Goal: Task Accomplishment & Management: Manage account settings

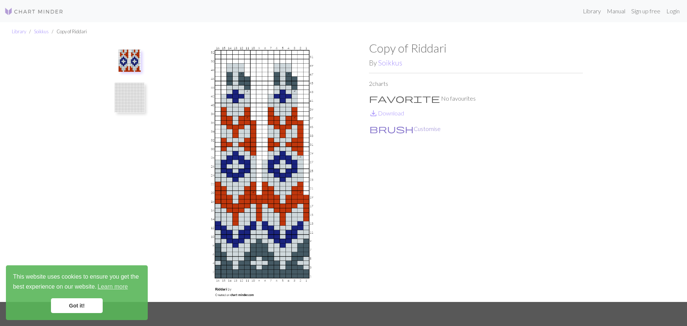
click at [385, 130] on button "brush Customise" at bounding box center [405, 129] width 72 height 10
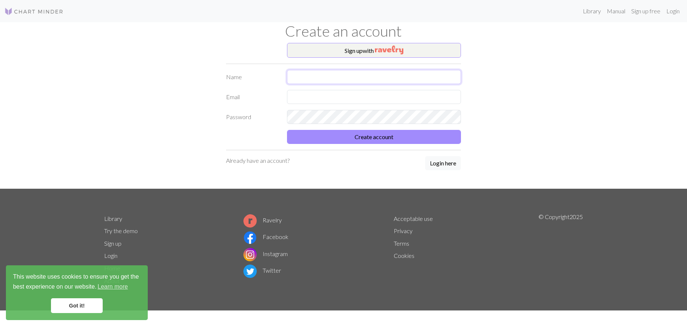
click at [330, 81] on input "text" at bounding box center [374, 77] width 174 height 14
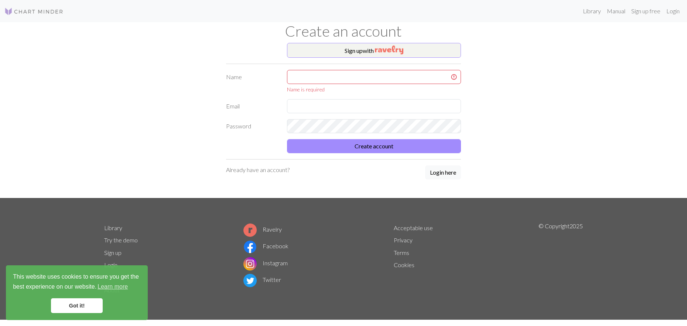
click at [510, 74] on div "Sign up with Name Name is required Email Password Create account Already have a…" at bounding box center [344, 120] width 488 height 155
click at [386, 49] on img "button" at bounding box center [389, 49] width 28 height 9
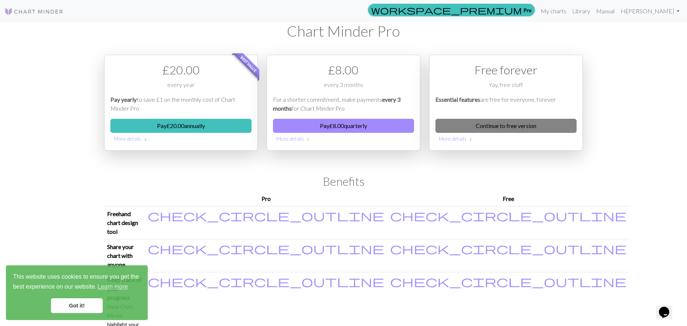
click at [501, 122] on link "Continue to free version" at bounding box center [506, 126] width 141 height 14
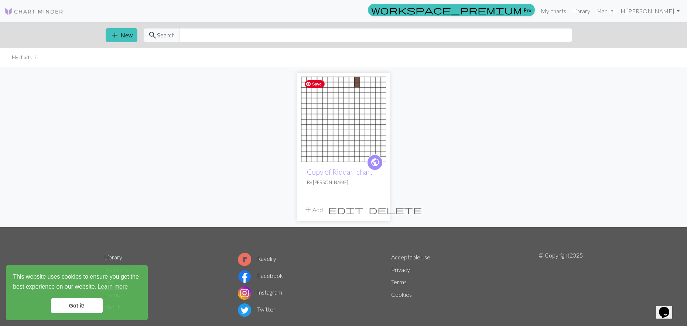
click at [357, 77] on img at bounding box center [343, 118] width 85 height 85
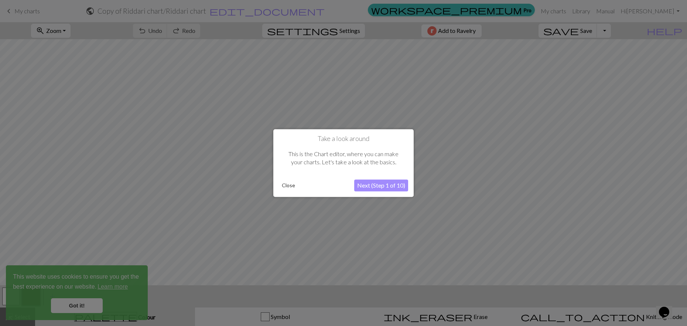
click at [290, 184] on button "Close" at bounding box center [288, 185] width 19 height 11
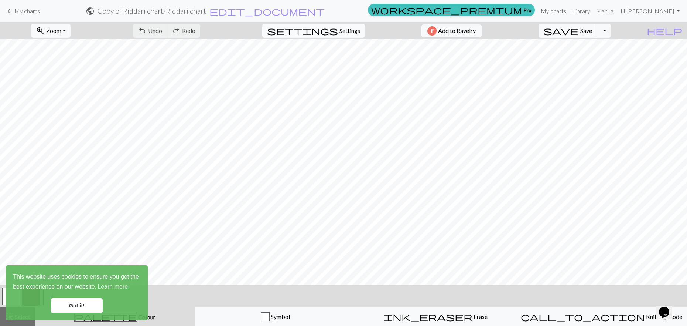
click at [343, 30] on span "Settings" at bounding box center [350, 30] width 21 height 9
select select "aran"
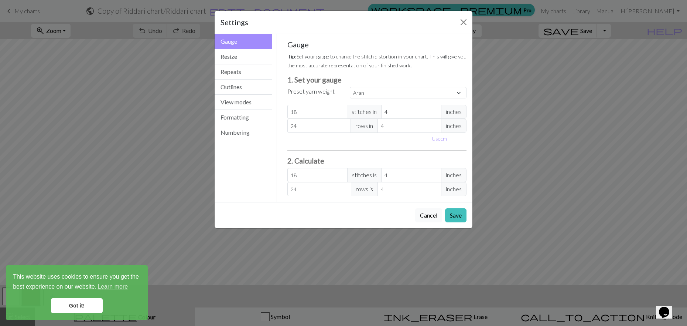
click at [429, 218] on button "Cancel" at bounding box center [428, 215] width 27 height 14
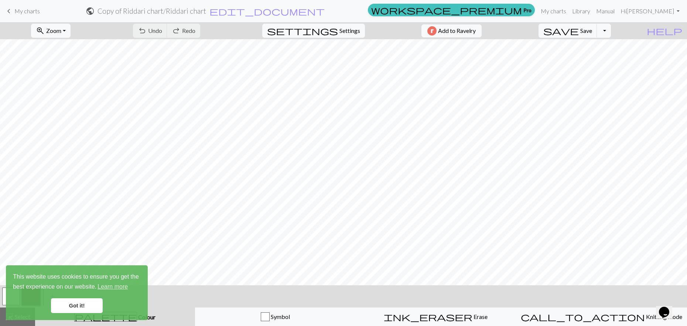
click at [75, 304] on link "Got it!" at bounding box center [77, 305] width 52 height 15
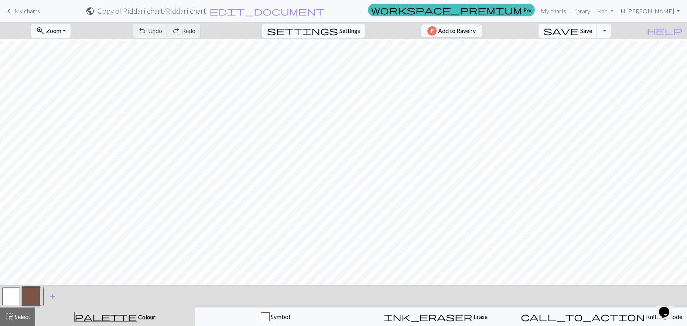
click at [22, 7] on link "keyboard_arrow_left My charts" at bounding box center [21, 11] width 35 height 13
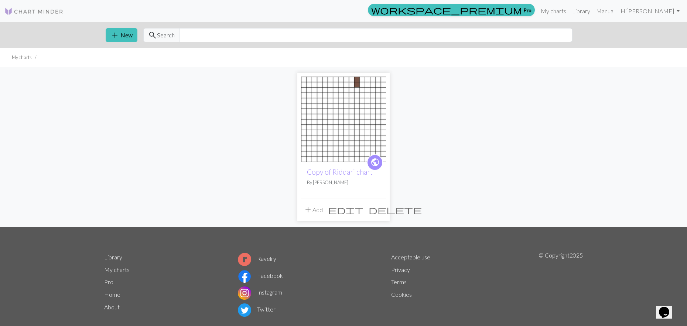
click at [380, 211] on span "delete" at bounding box center [395, 209] width 53 height 10
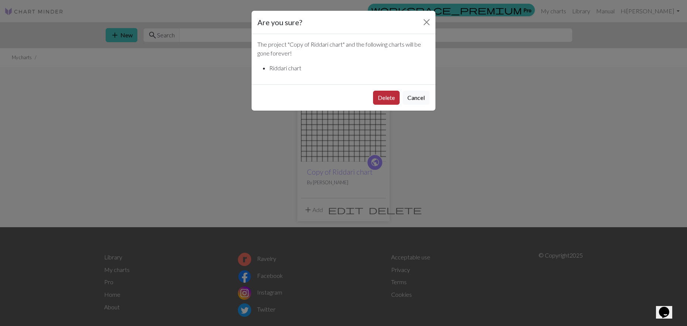
click at [389, 100] on button "Delete" at bounding box center [386, 98] width 27 height 14
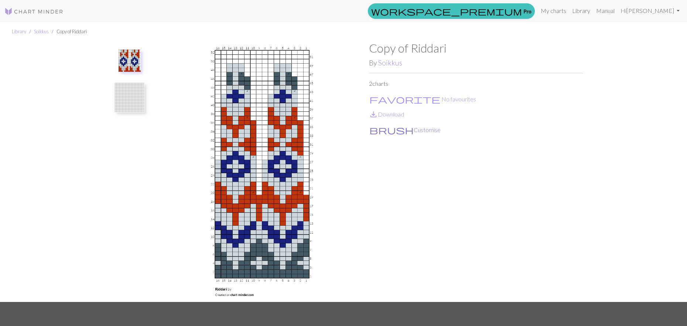
click at [398, 130] on button "brush Customise" at bounding box center [405, 130] width 72 height 10
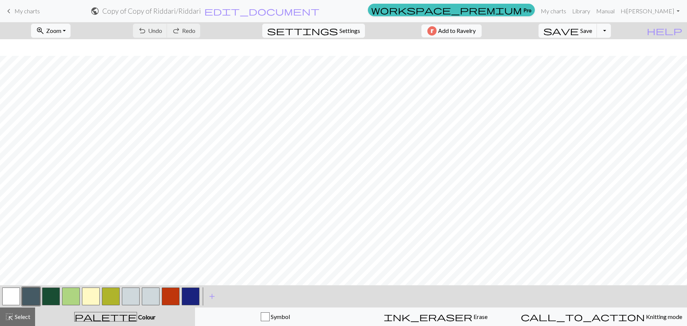
scroll to position [172, 0]
click at [29, 298] on button "button" at bounding box center [31, 296] width 18 height 18
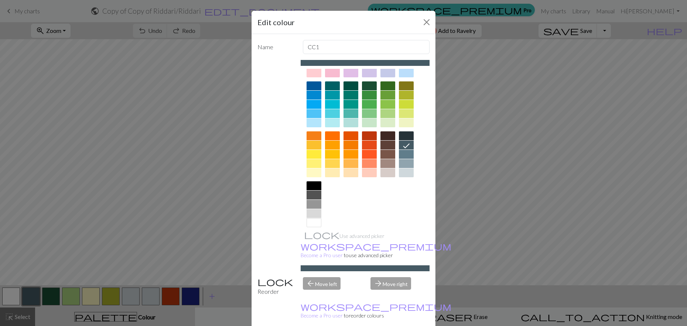
scroll to position [51, 0]
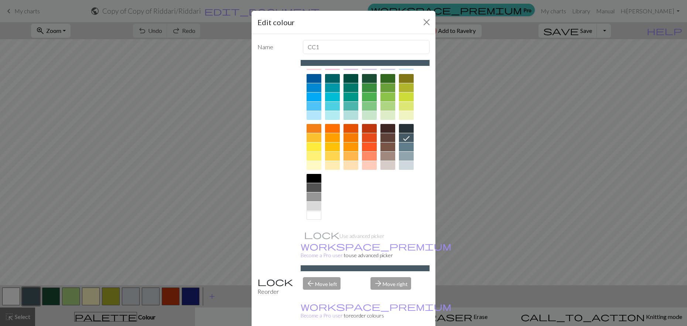
click at [313, 205] on div at bounding box center [314, 205] width 15 height 9
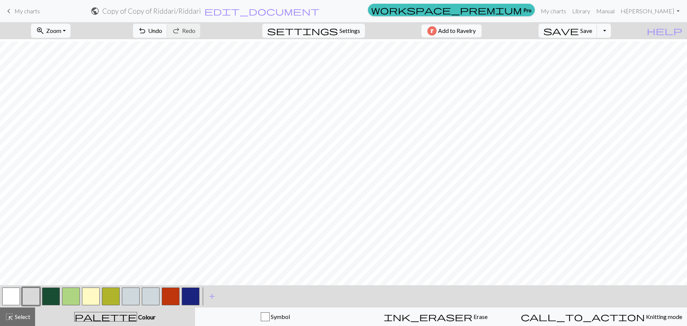
scroll to position [172, 0]
click at [192, 296] on button "button" at bounding box center [191, 296] width 18 height 18
click at [191, 294] on button "button" at bounding box center [191, 296] width 18 height 18
click at [191, 294] on div "Edit colour Name CC9 Use advanced picker workspace_premium Become a Pro user to…" at bounding box center [343, 163] width 687 height 326
click at [192, 295] on button "button" at bounding box center [191, 296] width 18 height 18
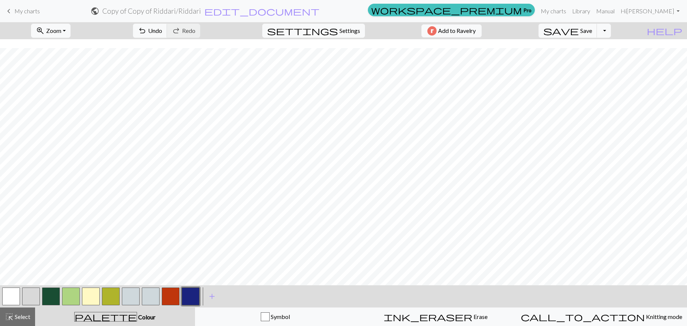
scroll to position [89, 0]
click at [201, 11] on h2 "Copy of Copy of Riddari / Riddari" at bounding box center [151, 11] width 99 height 8
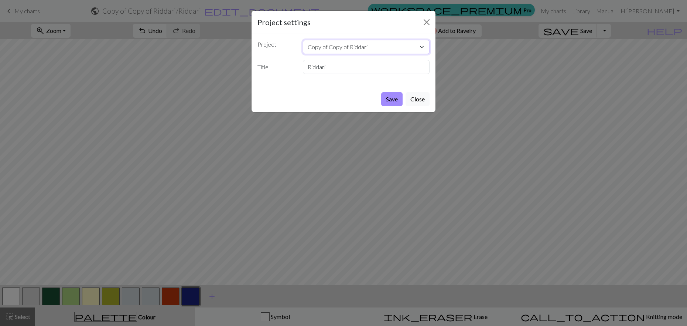
click at [365, 45] on select "Copy of Copy of Riddari" at bounding box center [366, 47] width 127 height 14
click at [328, 67] on input "Riddari" at bounding box center [366, 67] width 127 height 14
drag, startPoint x: 336, startPoint y: 69, endPoint x: 291, endPoint y: 67, distance: 45.5
click at [291, 67] on div "Title Riddari" at bounding box center [343, 67] width 181 height 14
click at [422, 47] on select "Copy of Copy of Riddari" at bounding box center [366, 47] width 127 height 14
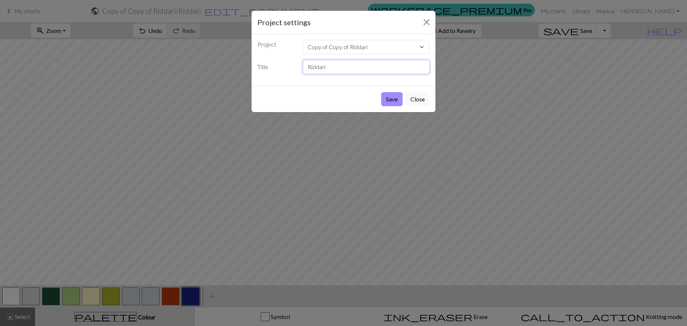
click at [306, 66] on input "Riddari" at bounding box center [366, 67] width 127 height 14
type input "Grey/Blue Riddari"
click at [396, 101] on button "Save" at bounding box center [391, 99] width 21 height 14
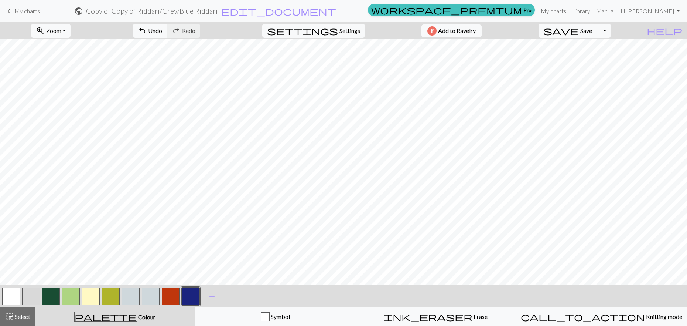
click at [111, 297] on button "button" at bounding box center [111, 296] width 18 height 18
click at [187, 295] on button "button" at bounding box center [191, 296] width 18 height 18
click at [150, 295] on button "button" at bounding box center [151, 296] width 18 height 18
click at [151, 296] on button "button" at bounding box center [151, 296] width 18 height 18
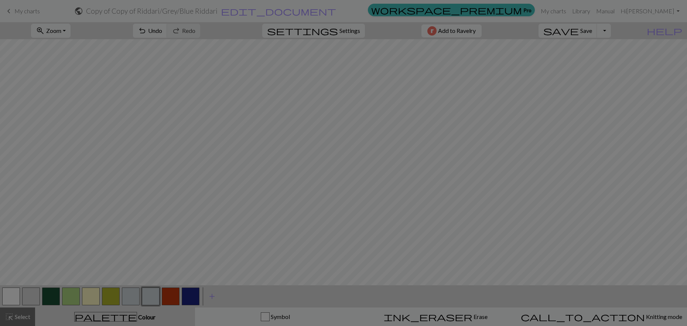
click at [151, 296] on div "Edit colour Name CC7 Use advanced picker workspace_premium Become a Pro user to…" at bounding box center [343, 163] width 687 height 326
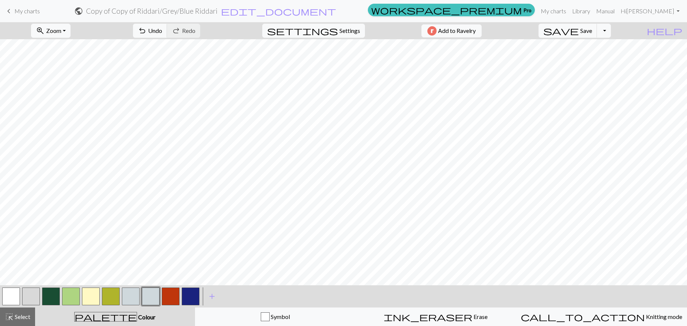
click at [151, 296] on button "button" at bounding box center [151, 296] width 18 height 18
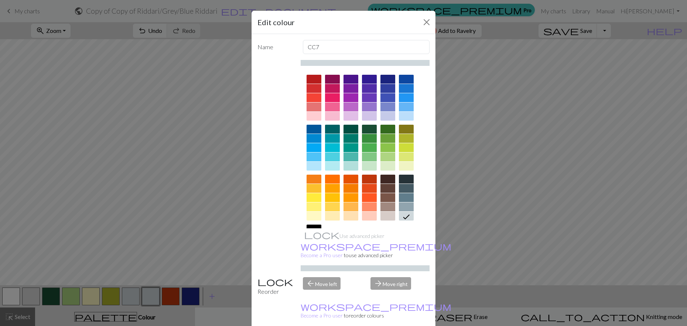
click at [386, 78] on div at bounding box center [388, 79] width 15 height 9
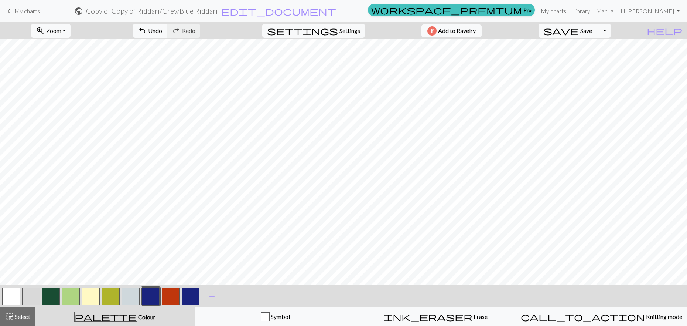
click at [167, 299] on button "button" at bounding box center [171, 296] width 18 height 18
click at [170, 298] on button "button" at bounding box center [171, 296] width 18 height 18
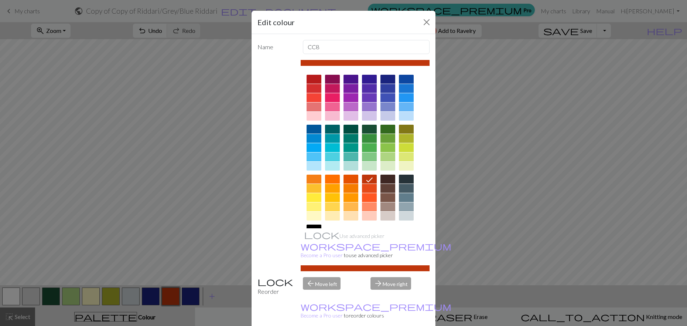
click at [333, 79] on div at bounding box center [332, 79] width 15 height 9
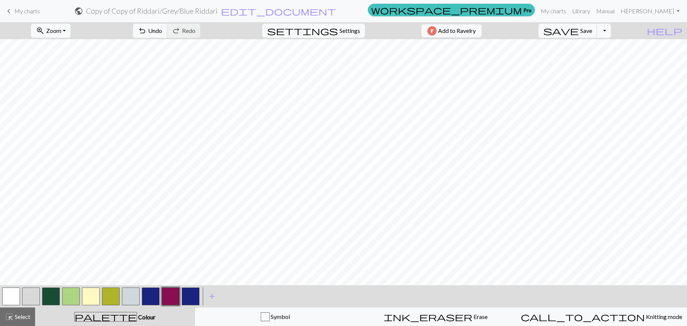
click at [10, 296] on button "button" at bounding box center [11, 296] width 18 height 18
click at [131, 298] on button "button" at bounding box center [131, 296] width 18 height 18
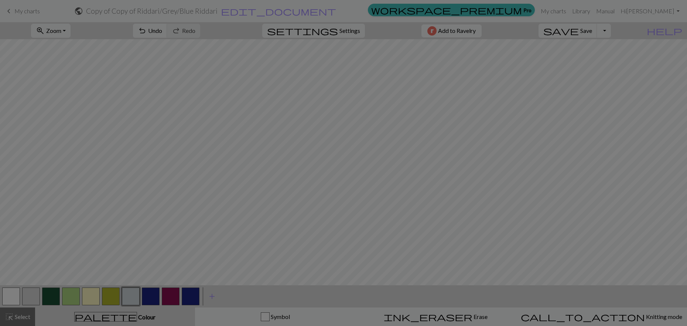
click at [131, 298] on div "Edit colour Name CC6 Use advanced picker workspace_premium Become a Pro user to…" at bounding box center [343, 163] width 687 height 326
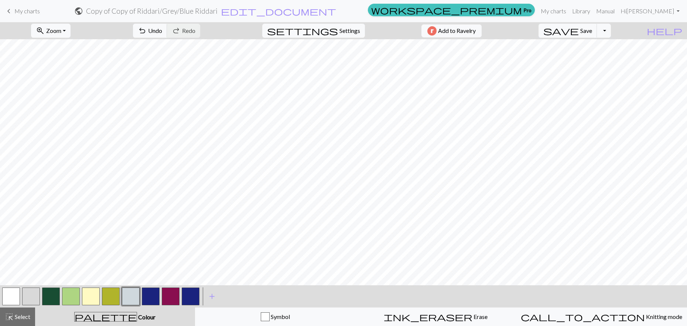
click at [131, 298] on button "button" at bounding box center [131, 296] width 18 height 18
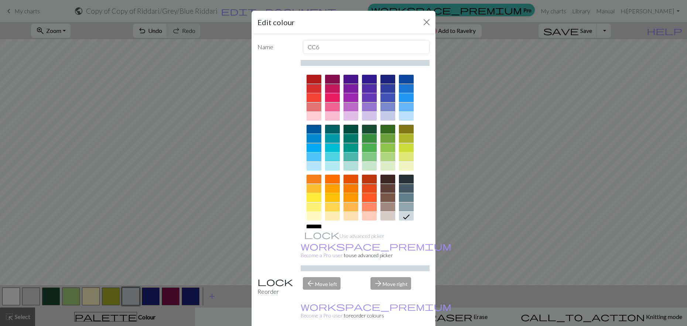
click at [389, 76] on div at bounding box center [388, 79] width 15 height 9
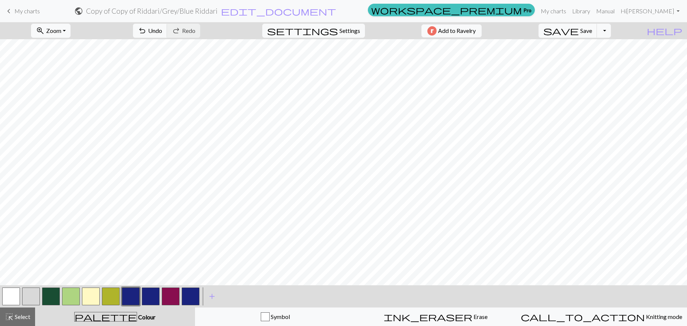
click at [131, 299] on button "button" at bounding box center [131, 296] width 18 height 18
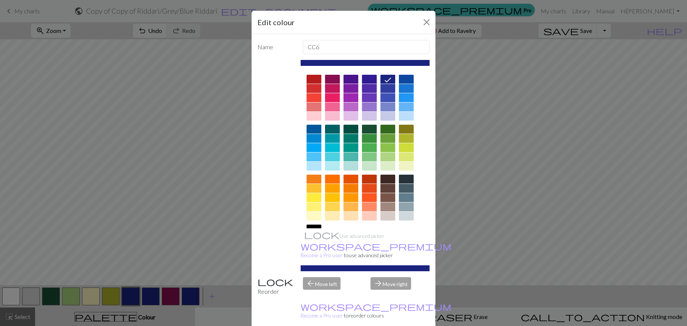
click at [331, 146] on div at bounding box center [332, 147] width 15 height 9
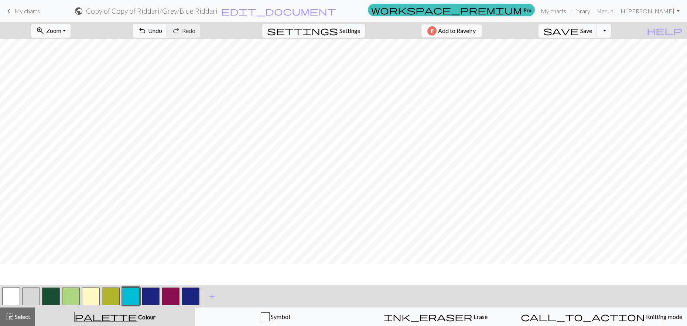
scroll to position [0, 0]
click at [191, 297] on button "button" at bounding box center [191, 296] width 18 height 18
click at [51, 297] on button "button" at bounding box center [51, 296] width 18 height 18
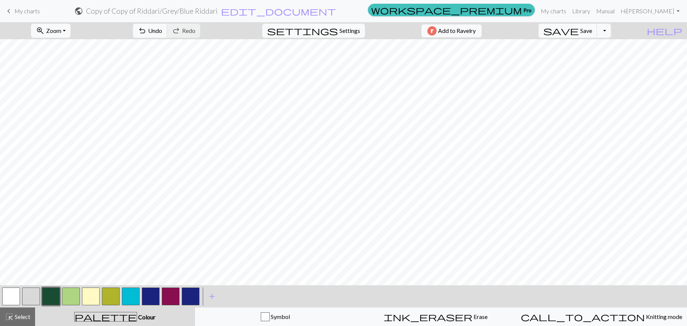
click at [190, 295] on button "button" at bounding box center [191, 296] width 18 height 18
click at [150, 301] on button "button" at bounding box center [151, 296] width 18 height 18
click at [150, 300] on button "button" at bounding box center [151, 296] width 18 height 18
click at [150, 300] on div "Edit colour Name CC7 Use advanced picker workspace_premium Become a Pro user to…" at bounding box center [343, 163] width 687 height 326
click at [150, 298] on button "button" at bounding box center [151, 296] width 18 height 18
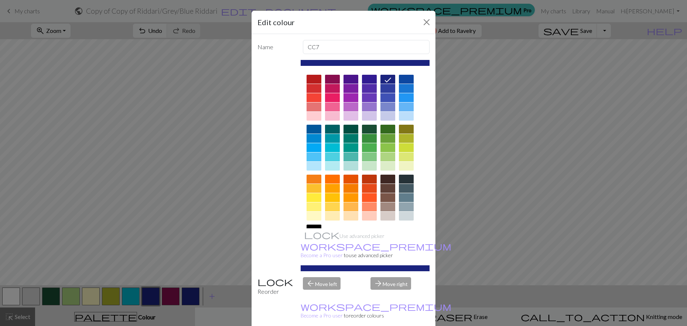
click at [333, 129] on div at bounding box center [332, 129] width 15 height 9
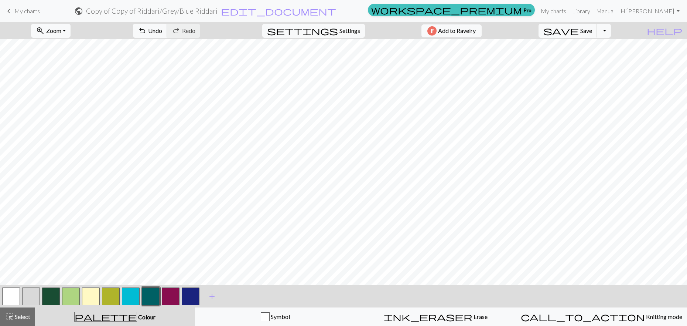
click at [112, 296] on button "button" at bounding box center [111, 296] width 18 height 18
click at [106, 297] on button "button" at bounding box center [111, 296] width 18 height 18
click at [109, 293] on button "button" at bounding box center [111, 296] width 18 height 18
click at [109, 295] on button "button" at bounding box center [111, 296] width 18 height 18
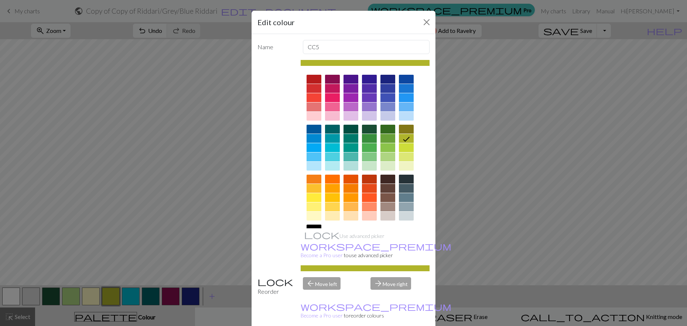
click at [387, 136] on div at bounding box center [388, 138] width 15 height 9
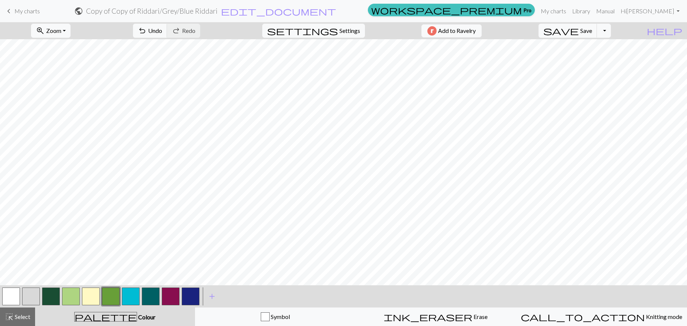
click at [189, 295] on button "button" at bounding box center [191, 296] width 18 height 18
click at [125, 297] on button "button" at bounding box center [131, 296] width 18 height 18
click at [30, 297] on button "button" at bounding box center [31, 296] width 18 height 18
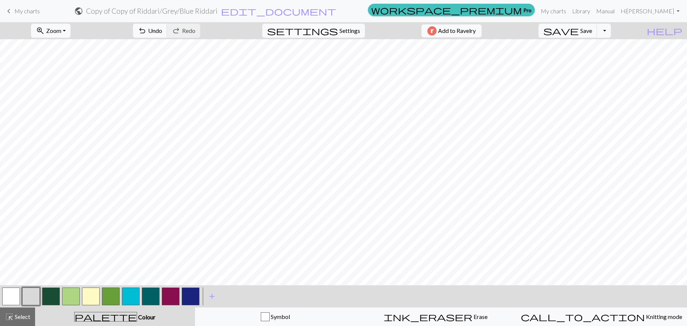
scroll to position [78, 0]
click at [147, 295] on button "button" at bounding box center [151, 296] width 18 height 18
click at [174, 301] on button "button" at bounding box center [171, 296] width 18 height 18
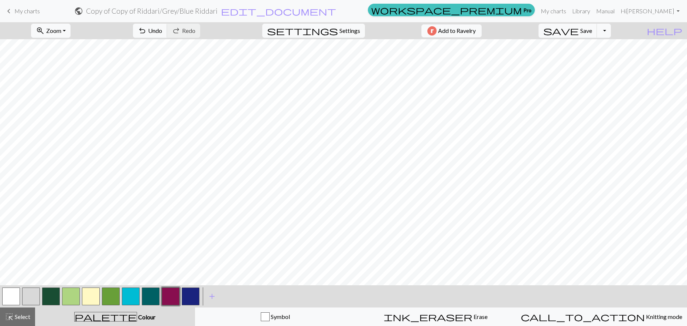
click at [152, 295] on button "button" at bounding box center [151, 296] width 18 height 18
click at [191, 301] on button "button" at bounding box center [191, 296] width 18 height 18
click at [152, 297] on button "button" at bounding box center [151, 296] width 18 height 18
click at [133, 300] on button "button" at bounding box center [131, 296] width 18 height 18
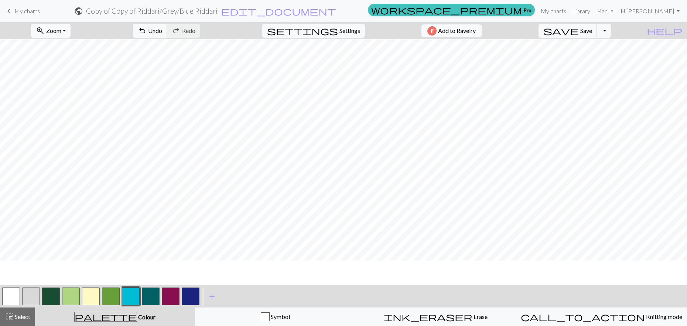
scroll to position [0, 0]
click at [112, 295] on button "button" at bounding box center [111, 296] width 18 height 18
click at [72, 296] on button "button" at bounding box center [71, 296] width 18 height 18
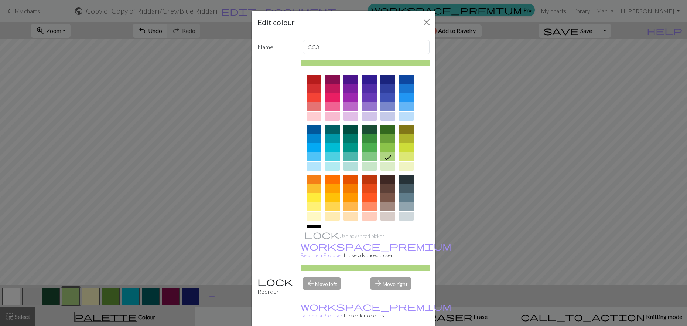
click at [330, 115] on div at bounding box center [332, 116] width 15 height 9
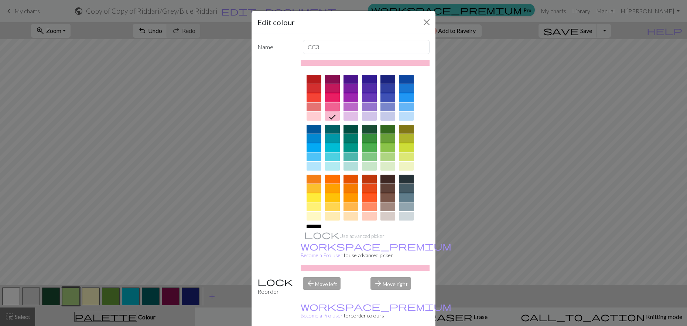
click at [338, 107] on div at bounding box center [332, 106] width 15 height 9
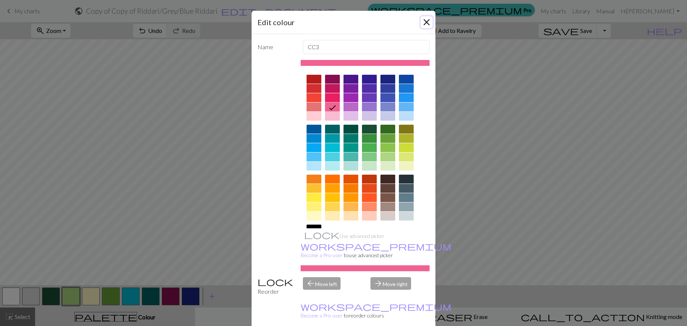
click at [425, 21] on button "Close" at bounding box center [427, 22] width 12 height 12
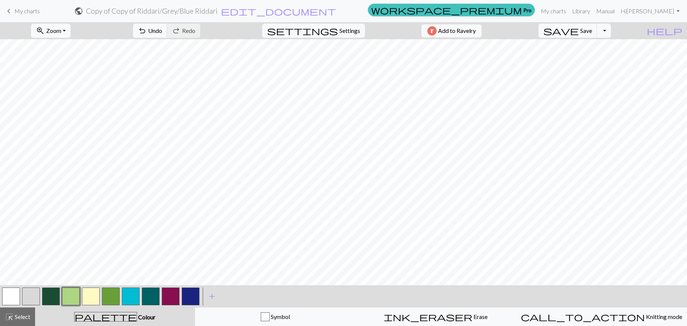
click at [71, 292] on button "button" at bounding box center [71, 296] width 18 height 18
click at [71, 292] on div "Edit colour Name CC3 Use advanced picker workspace_premium Become a Pro user to…" at bounding box center [343, 163] width 687 height 326
click at [72, 303] on button "button" at bounding box center [71, 296] width 18 height 18
click at [72, 303] on div "Edit colour Name CC3 Use advanced picker workspace_premium Become a Pro user to…" at bounding box center [343, 163] width 687 height 326
click at [74, 298] on button "button" at bounding box center [71, 296] width 18 height 18
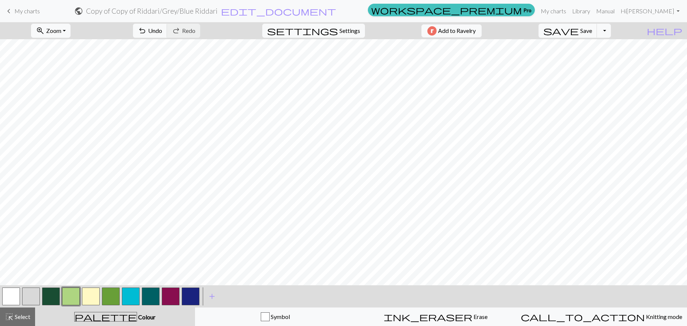
click at [74, 298] on div "Edit colour Name CC3 Use advanced picker workspace_premium Become a Pro user to…" at bounding box center [343, 163] width 687 height 326
click at [68, 290] on button "button" at bounding box center [71, 296] width 18 height 18
click at [108, 320] on span "palette" at bounding box center [106, 316] width 62 height 10
click at [72, 296] on button "button" at bounding box center [71, 296] width 18 height 18
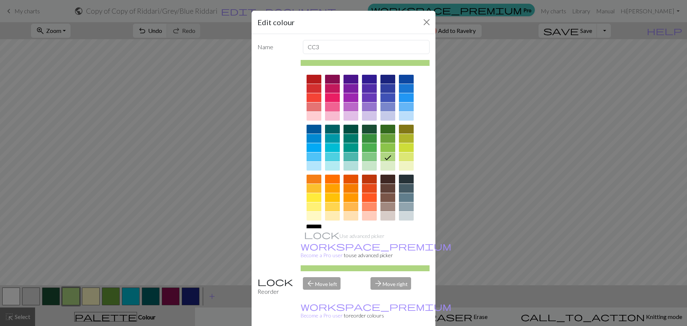
click at [333, 104] on div at bounding box center [332, 106] width 15 height 9
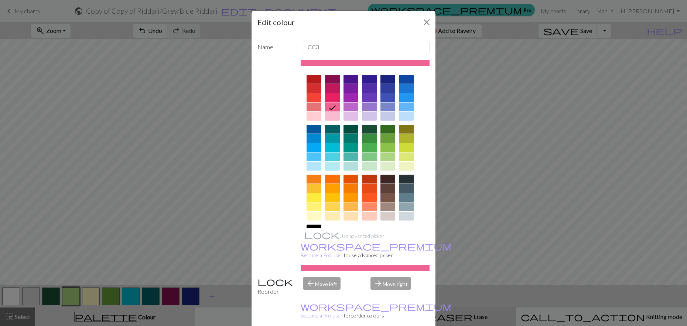
drag, startPoint x: 395, startPoint y: 315, endPoint x: 390, endPoint y: 314, distance: 5.2
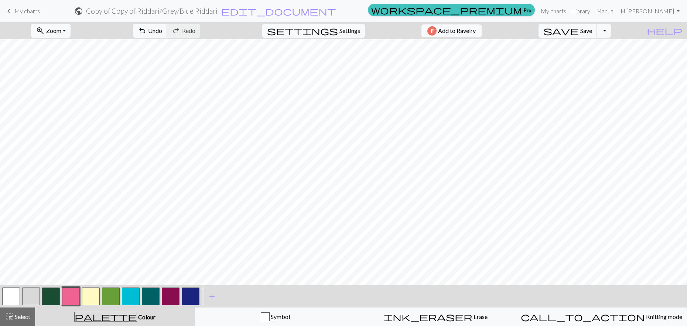
scroll to position [171, 0]
click at [169, 295] on button "button" at bounding box center [171, 296] width 18 height 18
click at [131, 292] on button "button" at bounding box center [131, 296] width 18 height 18
click at [29, 295] on button "button" at bounding box center [31, 296] width 18 height 18
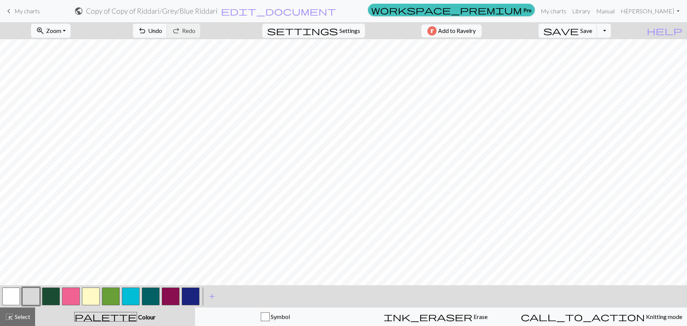
click at [109, 298] on button "button" at bounding box center [111, 296] width 18 height 18
click at [194, 300] on button "button" at bounding box center [191, 296] width 18 height 18
click at [33, 294] on button "button" at bounding box center [31, 296] width 18 height 18
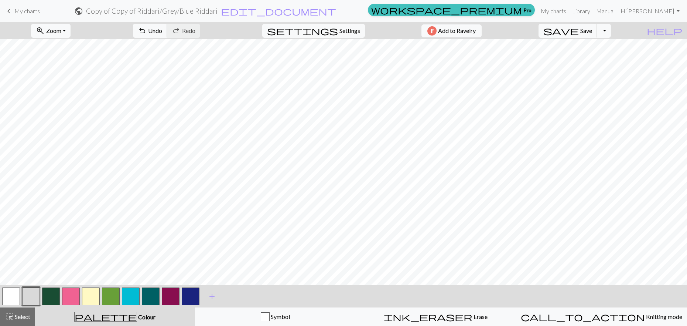
click at [145, 298] on button "button" at bounding box center [151, 296] width 18 height 18
click at [26, 11] on span "My charts" at bounding box center [26, 10] width 25 height 7
click at [592, 31] on span "Save" at bounding box center [587, 30] width 12 height 7
click at [28, 13] on span "My charts" at bounding box center [26, 10] width 25 height 7
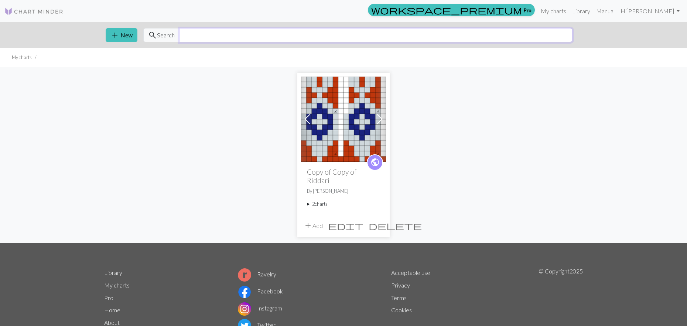
click at [205, 35] on input "text" at bounding box center [376, 35] width 394 height 14
type input "riddari"
click at [45, 15] on img at bounding box center [33, 11] width 59 height 9
click at [344, 173] on h2 "Copy of Copy of Riddari" at bounding box center [343, 175] width 73 height 17
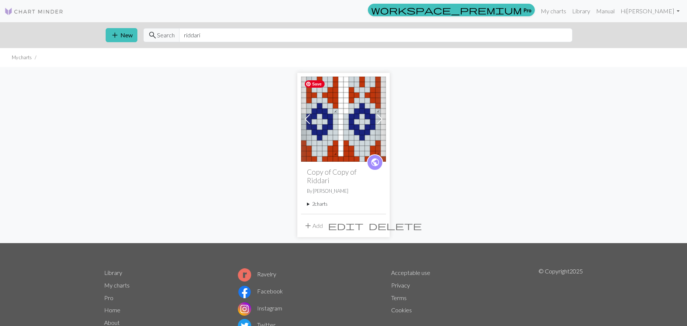
click at [363, 152] on img at bounding box center [343, 118] width 85 height 85
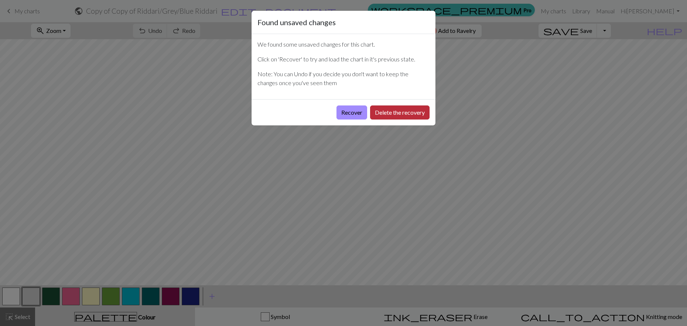
click at [387, 113] on button "Delete the recovery" at bounding box center [399, 112] width 59 height 14
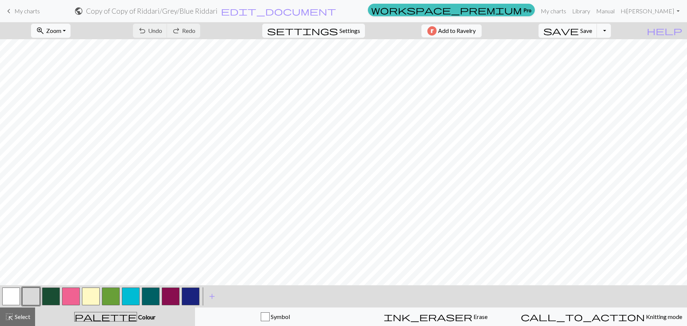
click at [171, 294] on button "button" at bounding box center [171, 296] width 18 height 18
click at [195, 299] on button "button" at bounding box center [191, 296] width 18 height 18
click at [111, 290] on button "button" at bounding box center [111, 296] width 18 height 18
click at [190, 300] on button "button" at bounding box center [191, 296] width 18 height 18
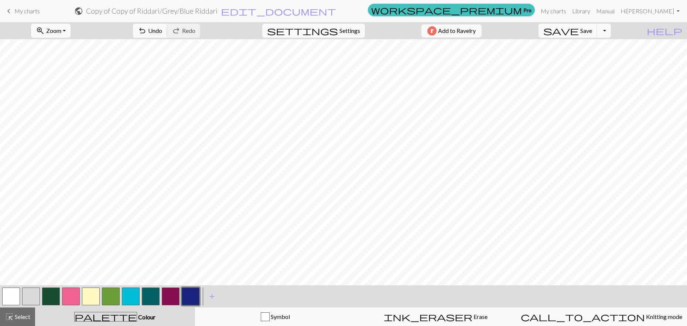
click at [134, 299] on button "button" at bounding box center [131, 296] width 18 height 18
click at [33, 298] on button "button" at bounding box center [31, 296] width 18 height 18
click at [65, 296] on button "button" at bounding box center [71, 296] width 18 height 18
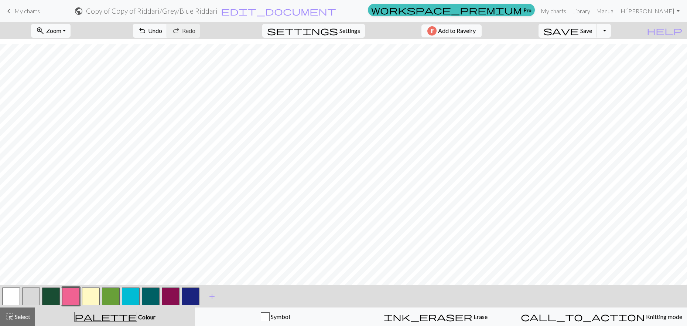
scroll to position [49, 0]
click at [37, 296] on button "button" at bounding box center [31, 296] width 18 height 18
drag, startPoint x: 152, startPoint y: 296, endPoint x: 157, endPoint y: 290, distance: 7.9
click at [153, 295] on button "button" at bounding box center [151, 296] width 18 height 18
click at [32, 299] on button "button" at bounding box center [31, 296] width 18 height 18
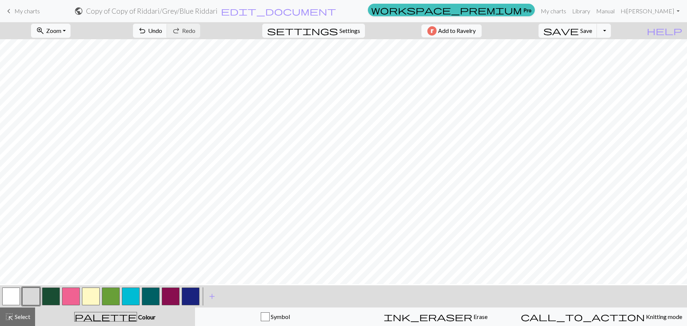
scroll to position [1, 0]
click at [193, 298] on button "button" at bounding box center [191, 296] width 18 height 18
click at [192, 298] on button "button" at bounding box center [191, 296] width 18 height 18
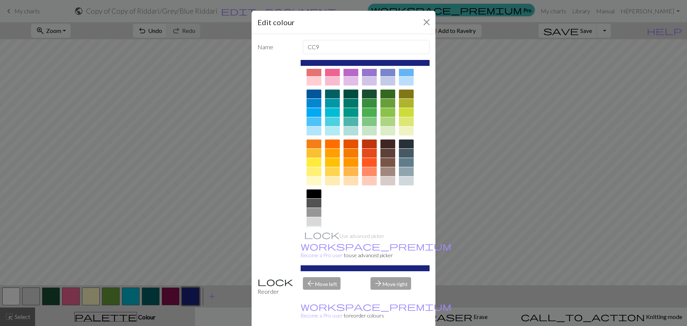
scroll to position [0, 0]
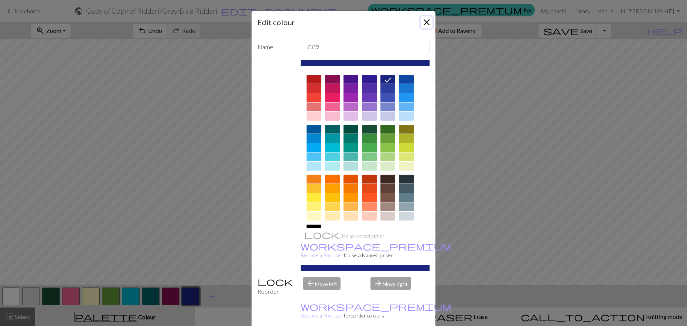
click at [424, 22] on button "Close" at bounding box center [427, 22] width 12 height 12
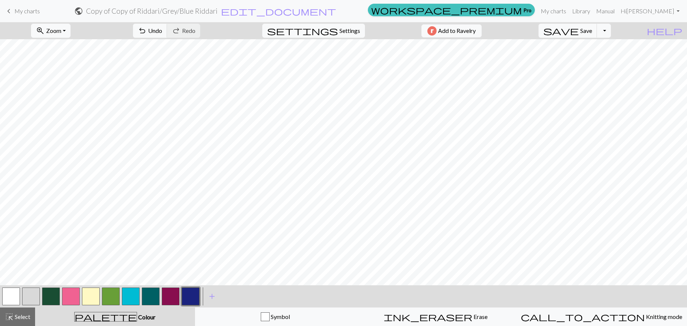
click at [74, 296] on button "button" at bounding box center [71, 296] width 18 height 18
click at [110, 299] on button "button" at bounding box center [111, 296] width 18 height 18
click at [188, 297] on button "button" at bounding box center [191, 296] width 18 height 18
click at [23, 295] on button "button" at bounding box center [31, 296] width 18 height 18
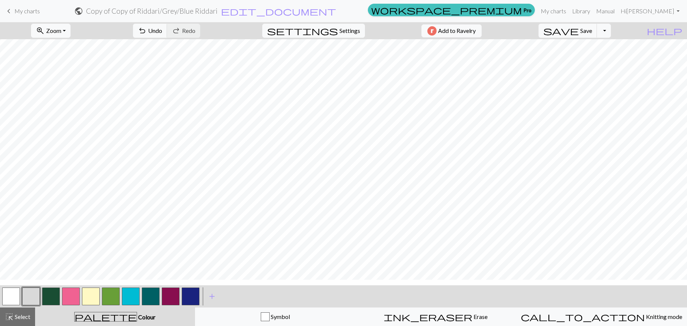
scroll to position [0, 0]
click at [592, 33] on span "Save" at bounding box center [587, 30] width 12 height 7
click at [611, 32] on button "Toggle Dropdown" at bounding box center [604, 31] width 14 height 14
click at [72, 290] on button "button" at bounding box center [71, 296] width 18 height 18
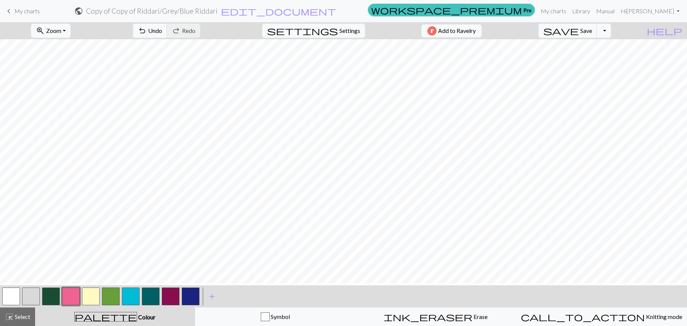
scroll to position [12, 0]
click at [214, 297] on span "add" at bounding box center [212, 296] width 9 height 10
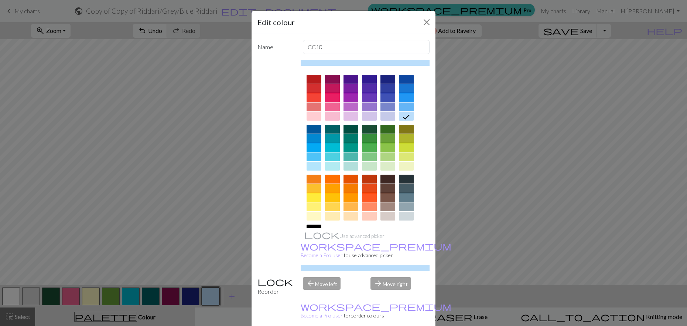
click at [314, 187] on div at bounding box center [314, 188] width 15 height 9
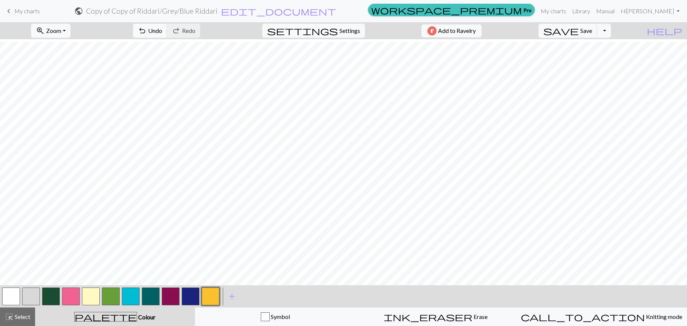
scroll to position [85, 0]
click at [162, 31] on span "Undo" at bounding box center [155, 30] width 14 height 7
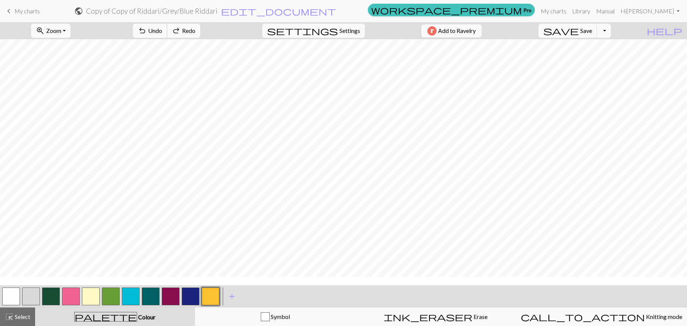
scroll to position [0, 0]
click at [162, 30] on span "Undo" at bounding box center [155, 30] width 14 height 7
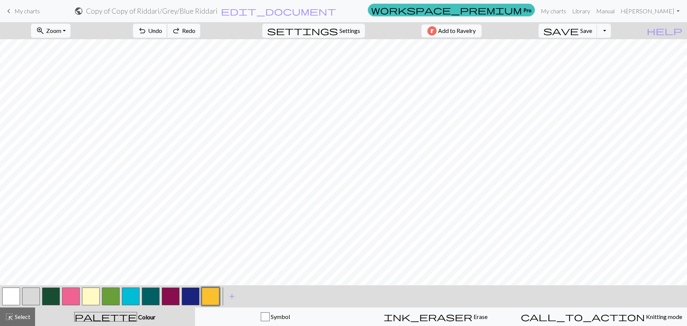
click at [162, 30] on span "Undo" at bounding box center [155, 30] width 14 height 7
click at [190, 295] on button "button" at bounding box center [191, 296] width 18 height 18
click at [162, 27] on span "Undo" at bounding box center [155, 30] width 14 height 7
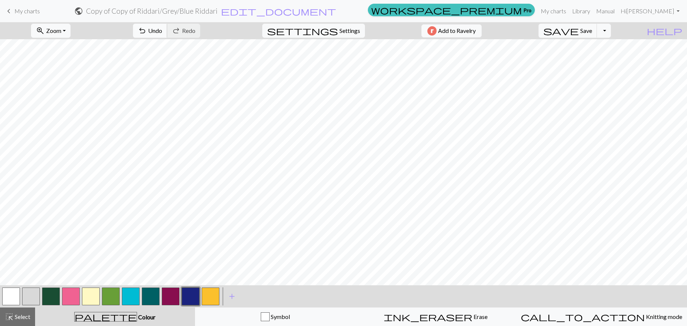
click at [162, 33] on span "Undo" at bounding box center [155, 30] width 14 height 7
click at [125, 291] on button "button" at bounding box center [131, 296] width 18 height 18
drag, startPoint x: 178, startPoint y: 27, endPoint x: 187, endPoint y: 38, distance: 14.5
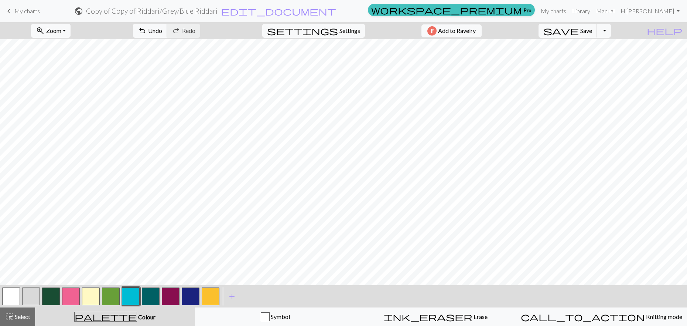
click at [147, 27] on span "undo" at bounding box center [142, 30] width 9 height 10
click at [171, 297] on button "button" at bounding box center [171, 296] width 18 height 18
click at [106, 296] on button "button" at bounding box center [111, 296] width 18 height 18
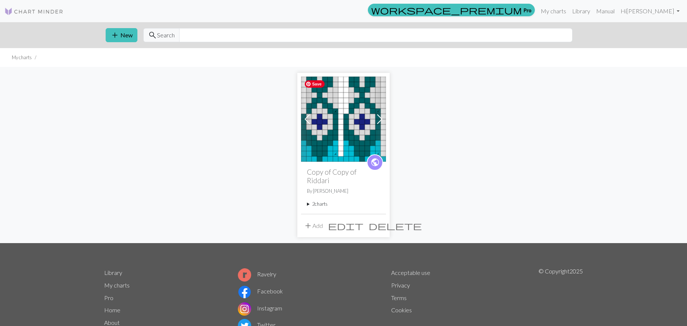
click at [362, 130] on img at bounding box center [343, 118] width 85 height 85
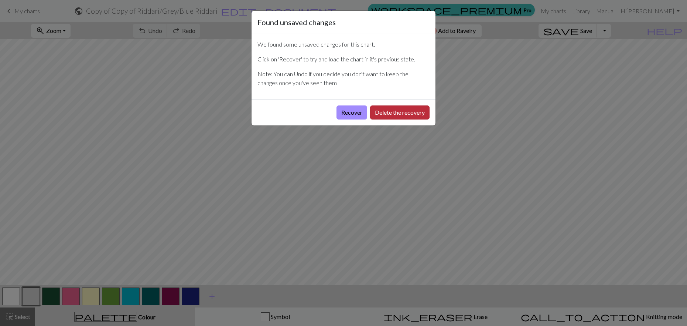
click at [404, 111] on button "Delete the recovery" at bounding box center [399, 112] width 59 height 14
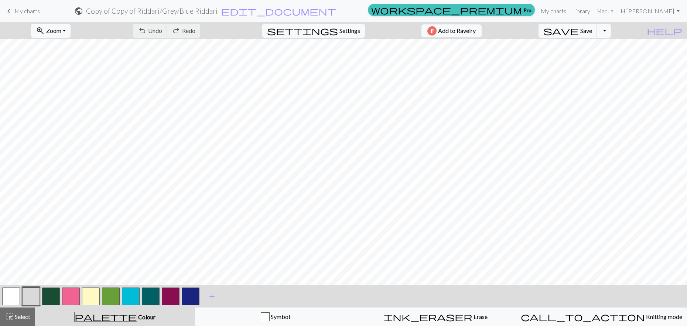
click at [28, 15] on link "keyboard_arrow_left My charts" at bounding box center [21, 11] width 35 height 13
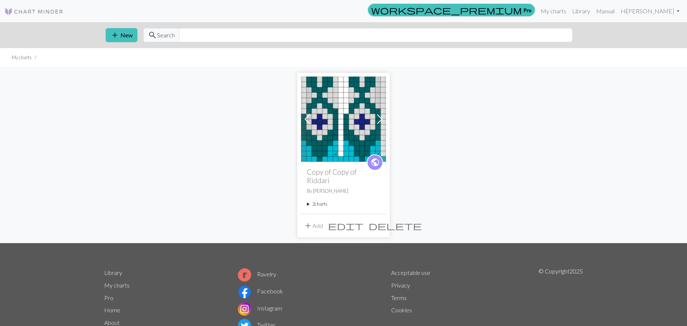
click at [309, 200] on summary "2 charts" at bounding box center [343, 203] width 73 height 7
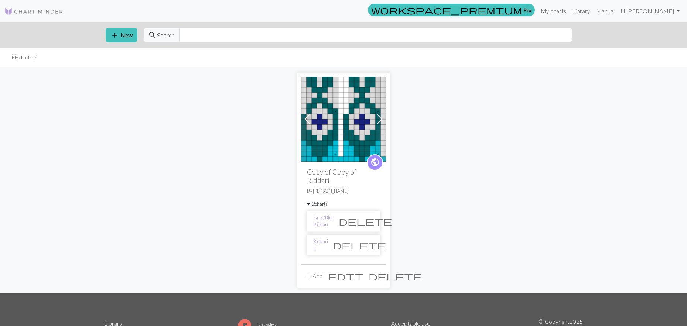
click at [333, 238] on li "Riddari II delete" at bounding box center [343, 244] width 73 height 21
click at [319, 238] on link "Riddari II" at bounding box center [320, 245] width 15 height 14
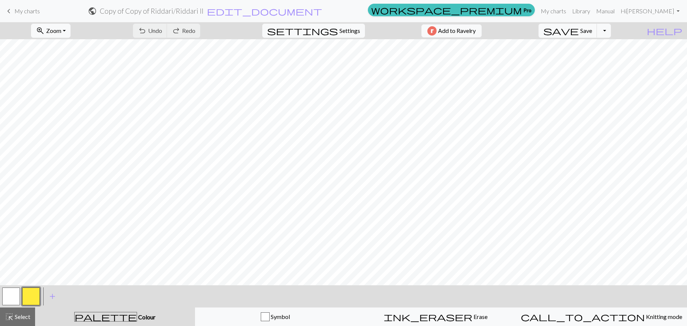
click at [33, 297] on button "button" at bounding box center [31, 296] width 18 height 18
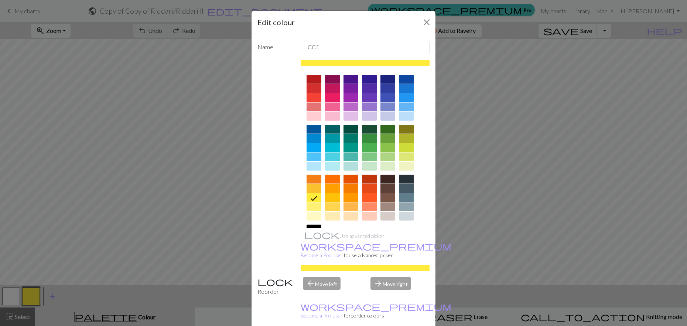
drag, startPoint x: 390, startPoint y: 77, endPoint x: 391, endPoint y: 99, distance: 22.2
click at [390, 77] on div at bounding box center [388, 79] width 15 height 9
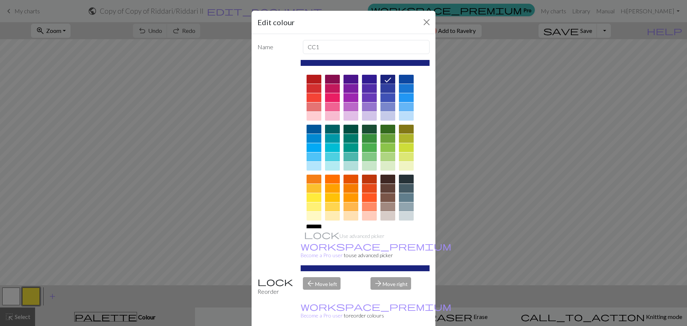
click at [439, 233] on div "Edit colour Name CC1 Use advanced picker workspace_premium Become a Pro user to…" at bounding box center [343, 163] width 687 height 326
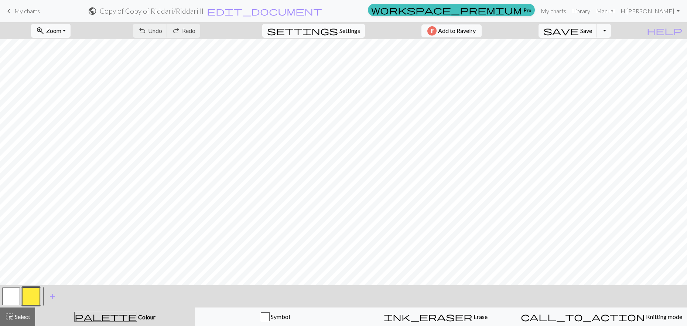
click at [332, 28] on span "settings" at bounding box center [302, 30] width 71 height 10
select select "aran"
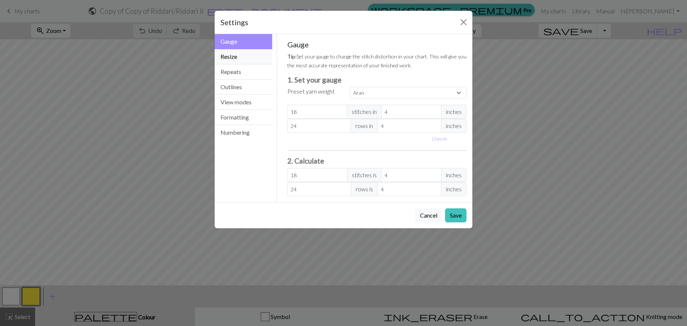
click at [232, 58] on button "Resize" at bounding box center [244, 56] width 58 height 15
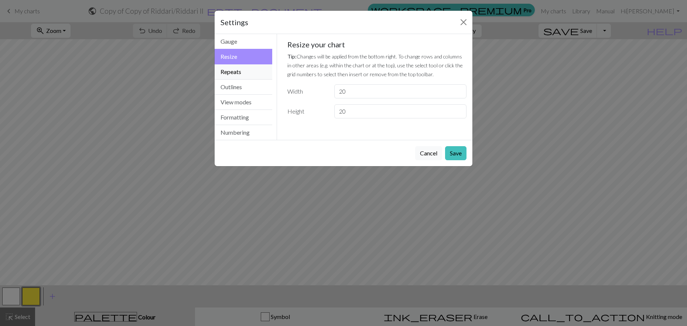
click at [230, 69] on button "Repeats" at bounding box center [244, 71] width 58 height 15
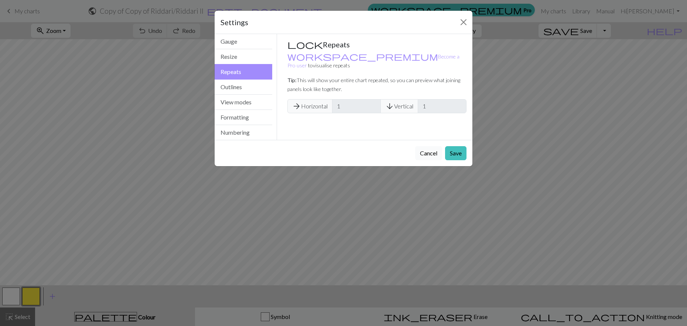
click at [426, 154] on button "Cancel" at bounding box center [428, 153] width 27 height 14
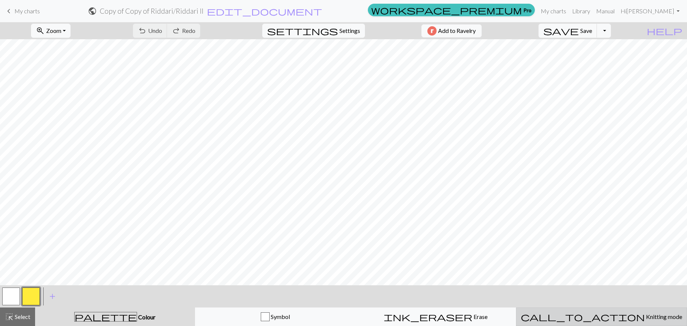
click at [583, 317] on span "call_to_action" at bounding box center [583, 316] width 124 height 10
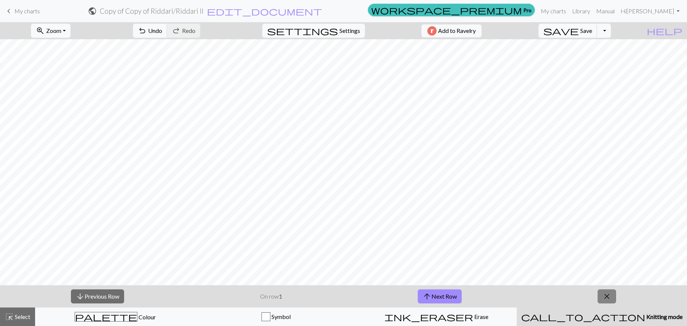
click at [604, 296] on span "close" at bounding box center [607, 296] width 9 height 10
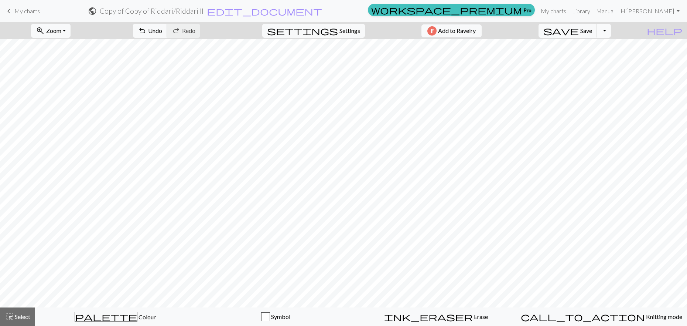
click at [611, 31] on button "Toggle Dropdown" at bounding box center [604, 31] width 14 height 14
click at [611, 33] on button "Toggle Dropdown" at bounding box center [604, 31] width 14 height 14
click at [30, 13] on span "My charts" at bounding box center [26, 10] width 25 height 7
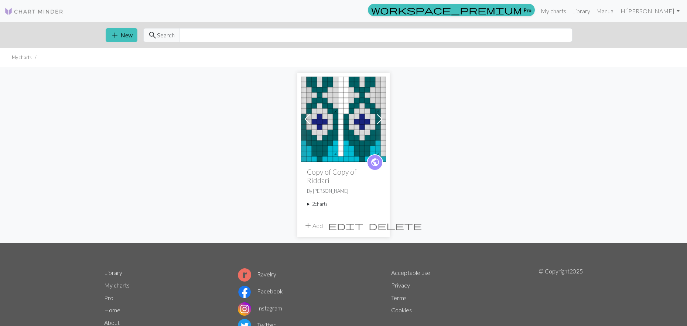
click at [361, 220] on span "edit" at bounding box center [345, 225] width 35 height 10
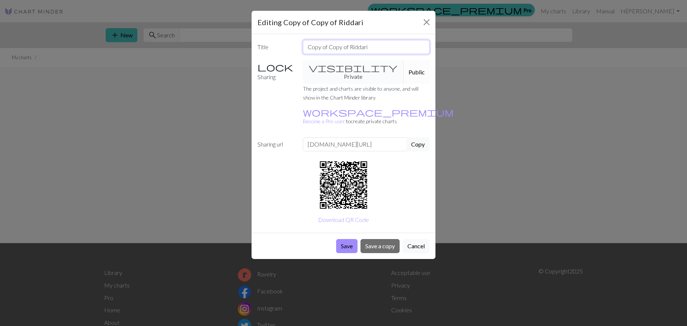
click at [322, 48] on input "Copy of Copy of Riddari" at bounding box center [366, 47] width 127 height 14
drag, startPoint x: 347, startPoint y: 46, endPoint x: 282, endPoint y: 45, distance: 65.0
click at [282, 45] on div "Title Copy of Copy of Riddari" at bounding box center [343, 47] width 181 height 14
type input "My Riddari"
click at [340, 239] on button "Save" at bounding box center [346, 246] width 21 height 14
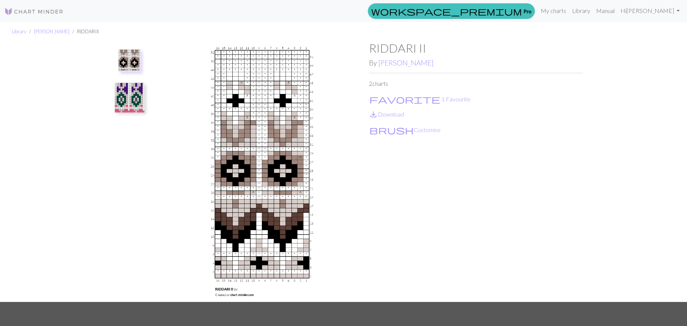
click at [126, 101] on img at bounding box center [130, 98] width 30 height 30
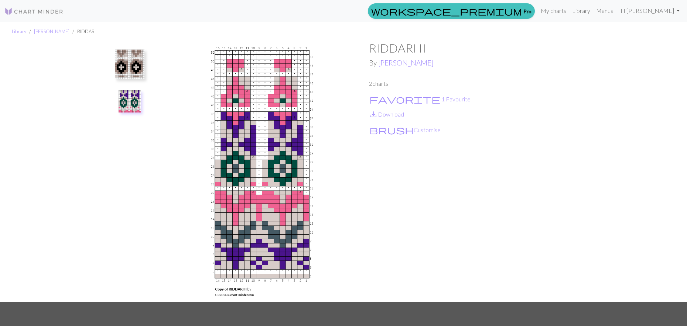
click at [131, 69] on img at bounding box center [130, 65] width 30 height 30
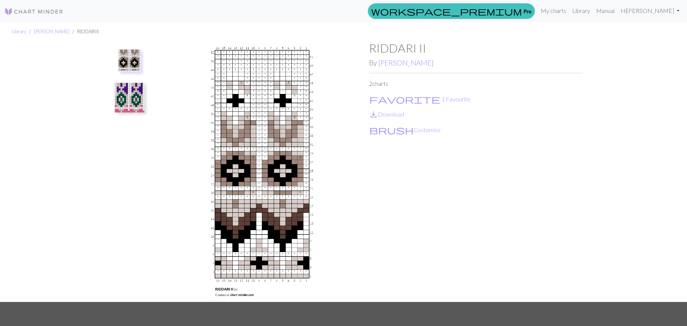
click at [129, 95] on img at bounding box center [130, 98] width 30 height 30
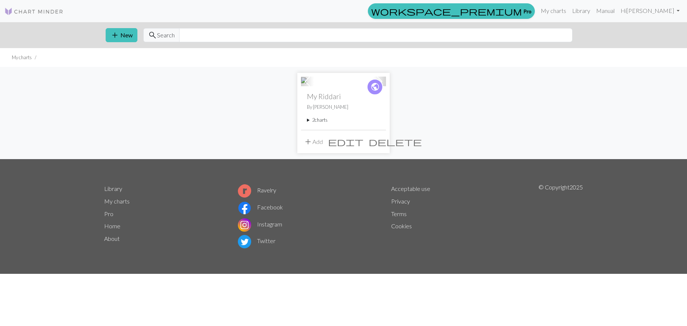
click at [307, 123] on summary "2 charts" at bounding box center [343, 119] width 73 height 7
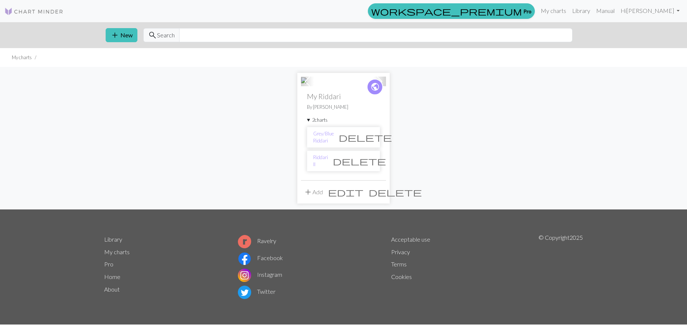
click at [367, 166] on span "delete" at bounding box center [359, 161] width 53 height 10
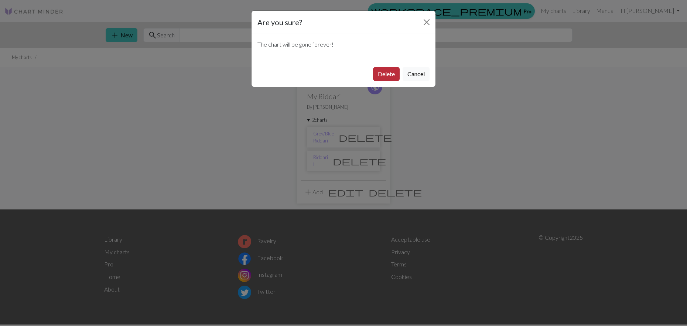
click at [391, 75] on button "Delete" at bounding box center [386, 74] width 27 height 14
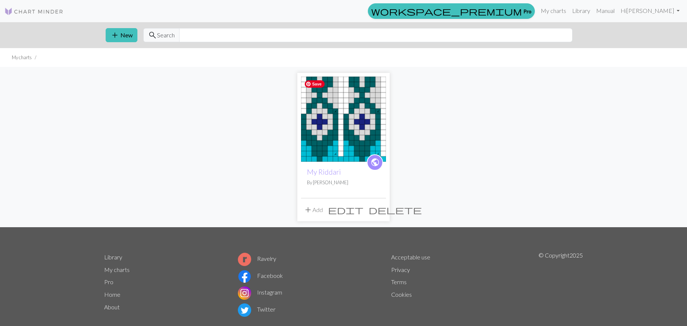
click at [339, 137] on img at bounding box center [343, 118] width 85 height 85
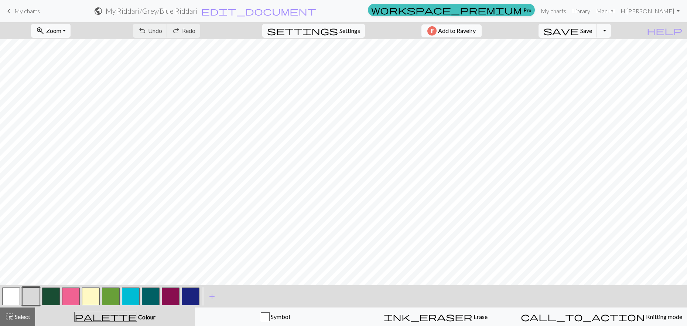
scroll to position [53, 0]
click at [134, 297] on button "button" at bounding box center [131, 296] width 18 height 18
click at [162, 31] on span "Undo" at bounding box center [155, 30] width 14 height 7
click at [191, 293] on button "button" at bounding box center [191, 296] width 18 height 18
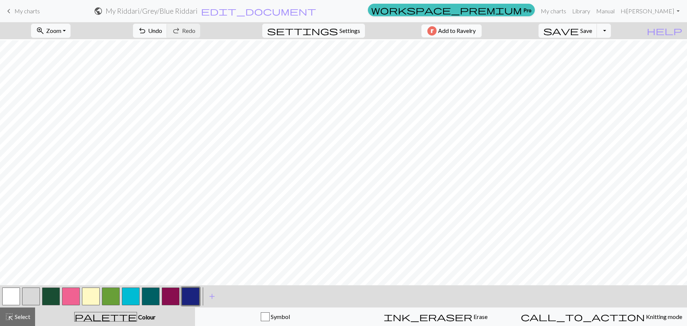
scroll to position [44, 0]
click at [131, 293] on button "button" at bounding box center [131, 296] width 18 height 18
click at [112, 297] on button "button" at bounding box center [111, 296] width 18 height 18
click at [142, 297] on button "button" at bounding box center [151, 296] width 18 height 18
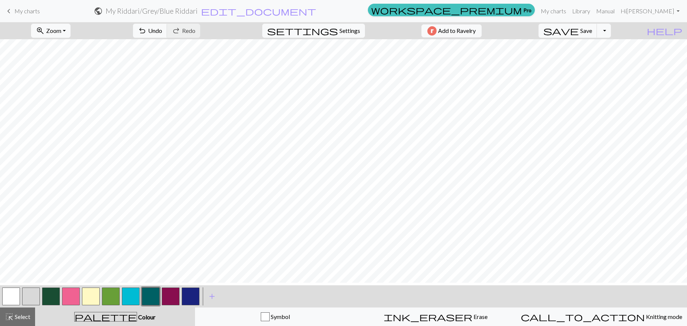
scroll to position [125, 0]
click at [112, 294] on button "button" at bounding box center [111, 296] width 18 height 18
click at [193, 295] on button "button" at bounding box center [191, 296] width 18 height 18
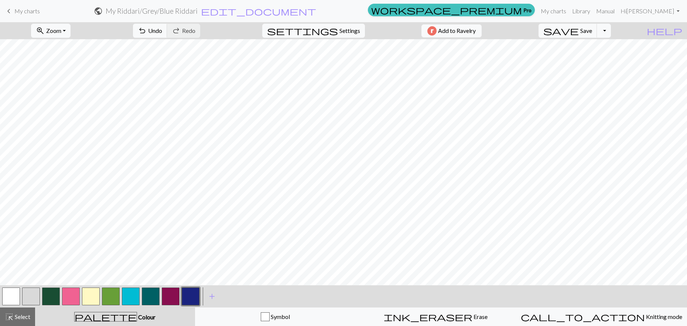
click at [152, 296] on button "button" at bounding box center [151, 296] width 18 height 18
click at [173, 294] on button "button" at bounding box center [171, 296] width 18 height 18
click at [611, 35] on button "Toggle Dropdown" at bounding box center [604, 31] width 14 height 14
click at [594, 34] on button "save Save Save" at bounding box center [568, 31] width 59 height 14
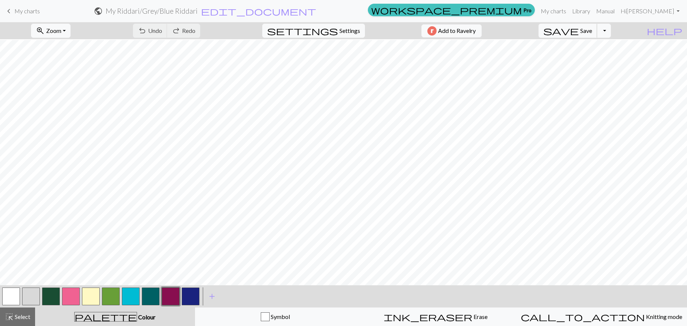
scroll to position [110, 0]
click at [17, 8] on span "My charts" at bounding box center [26, 10] width 25 height 7
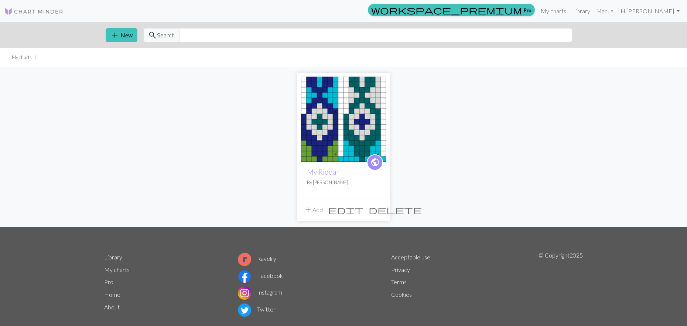
click at [311, 208] on span "add" at bounding box center [308, 209] width 9 height 10
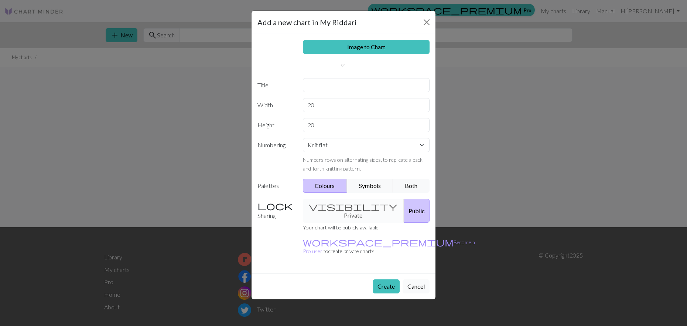
click at [420, 279] on button "Cancel" at bounding box center [416, 286] width 27 height 14
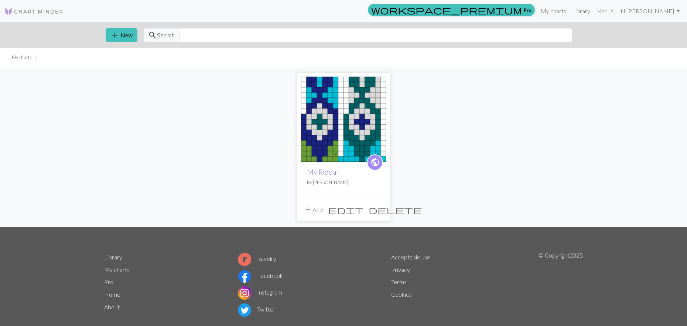
click at [328, 170] on link "My Riddari" at bounding box center [324, 171] width 34 height 8
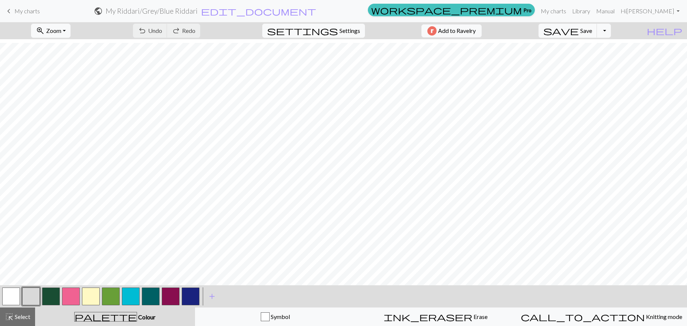
scroll to position [172, 0]
click at [316, 11] on span "edit_document" at bounding box center [258, 11] width 115 height 10
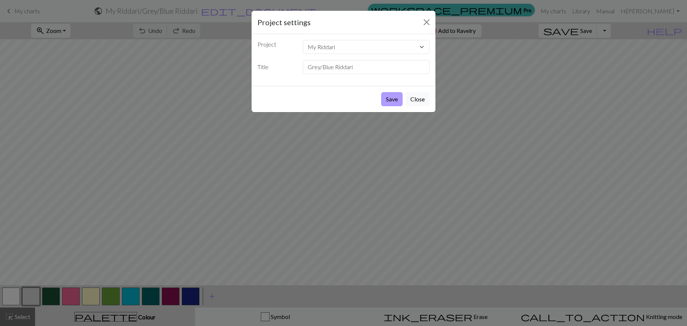
click at [392, 99] on button "Save" at bounding box center [391, 99] width 21 height 14
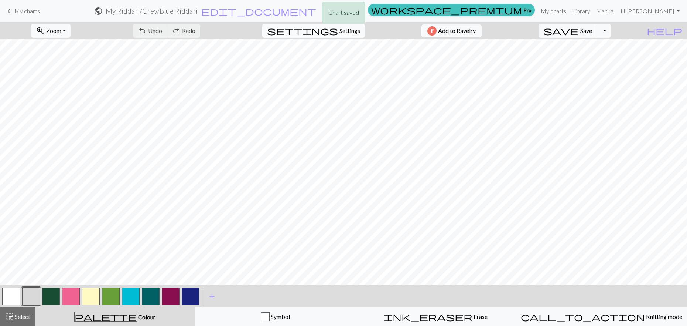
click at [343, 31] on span "Settings" at bounding box center [350, 30] width 21 height 9
select select "aran"
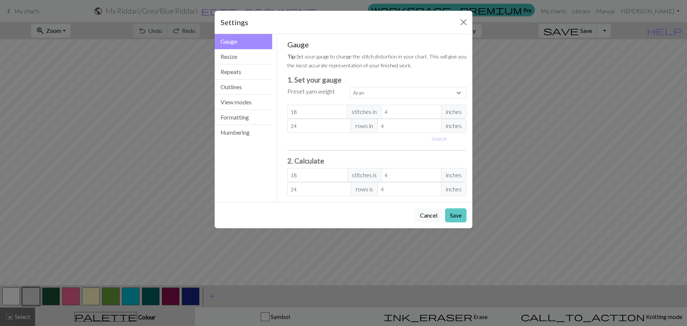
click at [454, 218] on button "Save" at bounding box center [455, 215] width 21 height 14
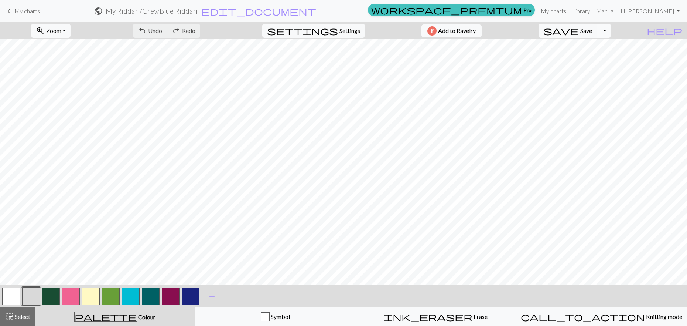
click at [611, 31] on button "Toggle Dropdown" at bounding box center [604, 31] width 14 height 14
click at [595, 46] on button "file_copy Save a copy" at bounding box center [550, 47] width 122 height 12
click at [130, 293] on button "button" at bounding box center [131, 296] width 18 height 18
click at [12, 293] on button "button" at bounding box center [11, 296] width 18 height 18
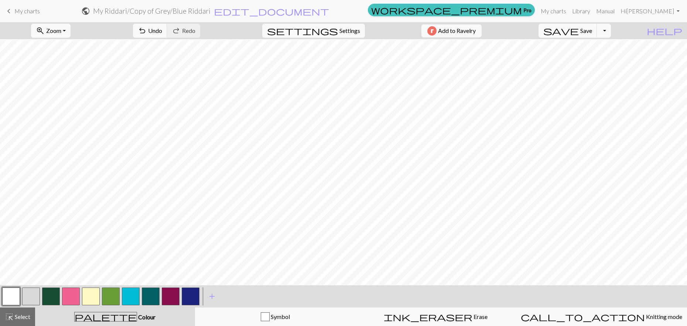
scroll to position [53, 0]
drag, startPoint x: 150, startPoint y: 292, endPoint x: 166, endPoint y: 288, distance: 16.4
click at [150, 292] on button "button" at bounding box center [151, 296] width 18 height 18
click at [191, 297] on button "button" at bounding box center [191, 296] width 18 height 18
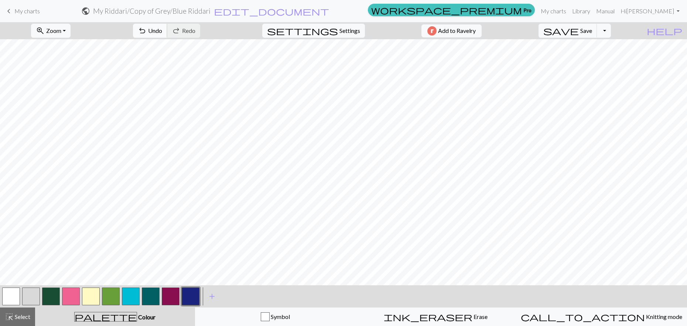
click at [162, 31] on span "Undo" at bounding box center [155, 30] width 14 height 7
click at [147, 35] on span "undo" at bounding box center [142, 30] width 9 height 10
click at [167, 296] on button "button" at bounding box center [171, 296] width 18 height 18
drag, startPoint x: 155, startPoint y: 298, endPoint x: 184, endPoint y: 286, distance: 31.3
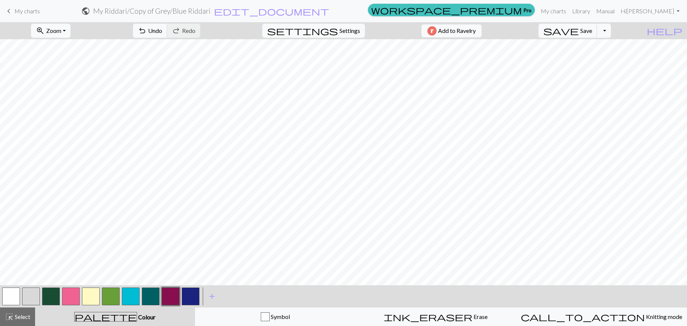
click at [155, 298] on button "button" at bounding box center [151, 296] width 18 height 18
click at [167, 37] on button "undo Undo Undo" at bounding box center [150, 31] width 34 height 14
click at [171, 295] on button "button" at bounding box center [171, 296] width 18 height 18
click at [113, 290] on button "button" at bounding box center [111, 296] width 18 height 18
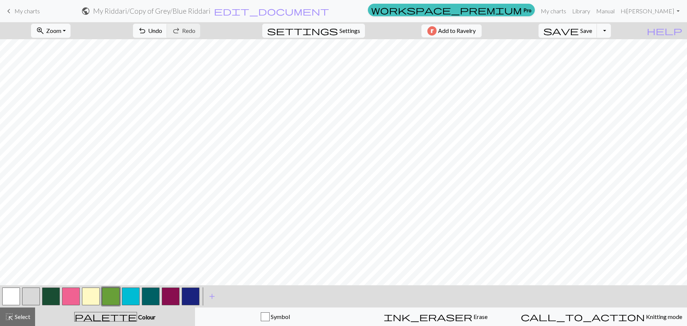
click at [175, 294] on button "button" at bounding box center [171, 296] width 18 height 18
click at [106, 293] on button "button" at bounding box center [111, 296] width 18 height 18
click at [592, 34] on span "Save" at bounding box center [587, 30] width 12 height 7
click at [592, 29] on span "Save" at bounding box center [587, 30] width 12 height 7
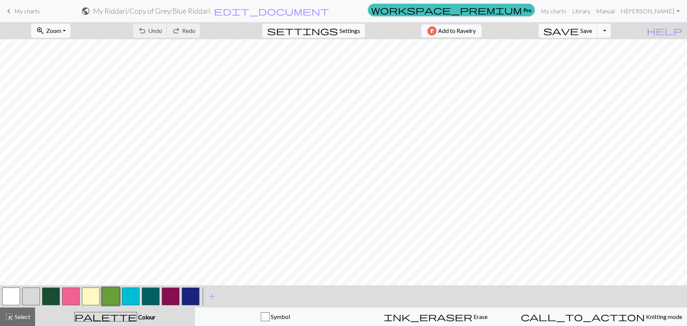
click at [21, 10] on span "My charts" at bounding box center [26, 10] width 25 height 7
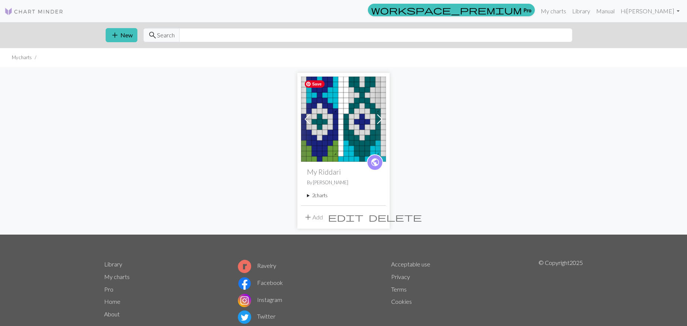
click at [338, 136] on img at bounding box center [343, 118] width 85 height 85
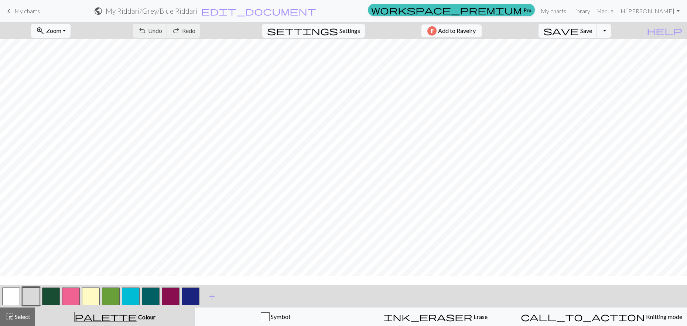
scroll to position [19, 0]
click at [124, 293] on button "button" at bounding box center [131, 296] width 18 height 18
click at [191, 294] on button "button" at bounding box center [191, 296] width 18 height 18
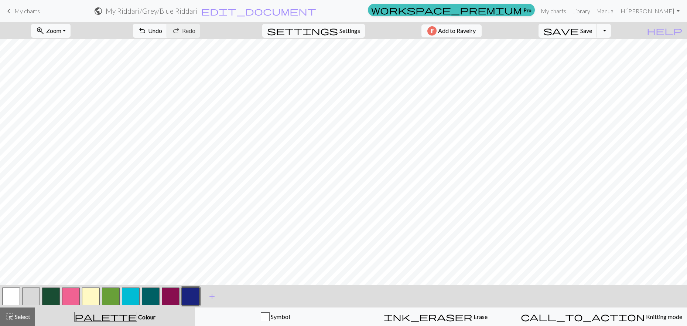
click at [13, 11] on span "keyboard_arrow_left" at bounding box center [8, 11] width 9 height 10
click at [32, 294] on button "button" at bounding box center [31, 296] width 18 height 18
click at [155, 295] on button "button" at bounding box center [151, 296] width 18 height 18
click at [190, 295] on button "button" at bounding box center [191, 296] width 18 height 18
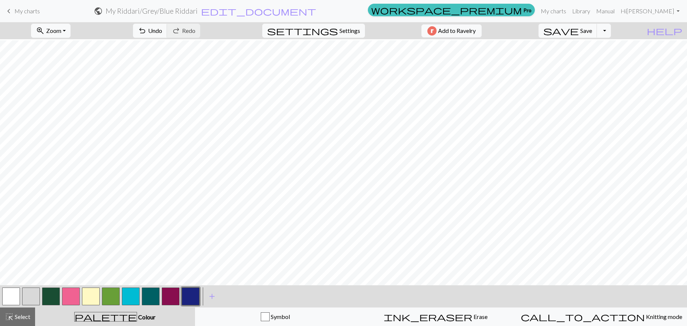
scroll to position [138, 0]
click at [171, 297] on button "button" at bounding box center [171, 296] width 18 height 18
click at [127, 294] on button "button" at bounding box center [131, 296] width 18 height 18
click at [105, 297] on button "button" at bounding box center [111, 296] width 18 height 18
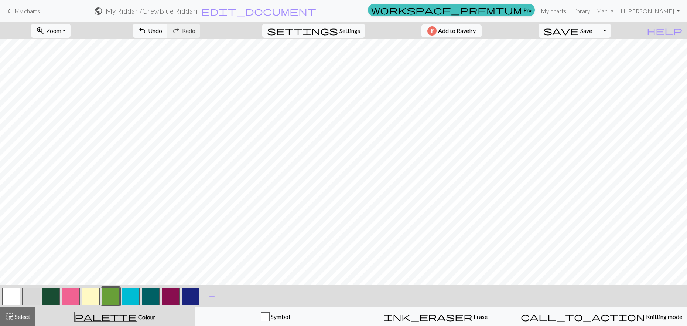
click at [177, 291] on button "button" at bounding box center [171, 296] width 18 height 18
click at [112, 293] on button "button" at bounding box center [111, 296] width 18 height 18
click at [171, 295] on button "button" at bounding box center [171, 296] width 18 height 18
click at [592, 32] on span "Save" at bounding box center [587, 30] width 12 height 7
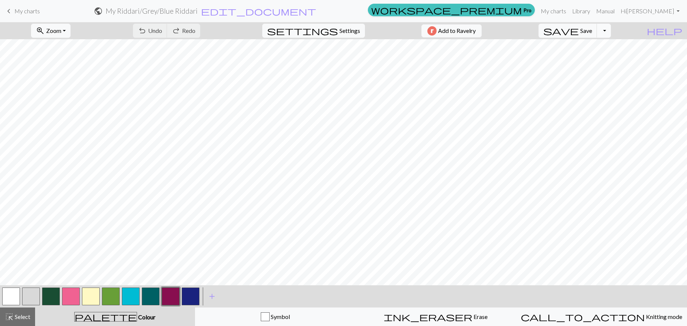
click at [611, 30] on button "Toggle Dropdown" at bounding box center [604, 31] width 14 height 14
click at [592, 31] on span "Save" at bounding box center [587, 30] width 12 height 7
click at [622, 31] on div "Chart saved Chart saved" at bounding box center [343, 29] width 687 height 58
click at [611, 32] on button "Toggle Dropdown" at bounding box center [604, 31] width 14 height 14
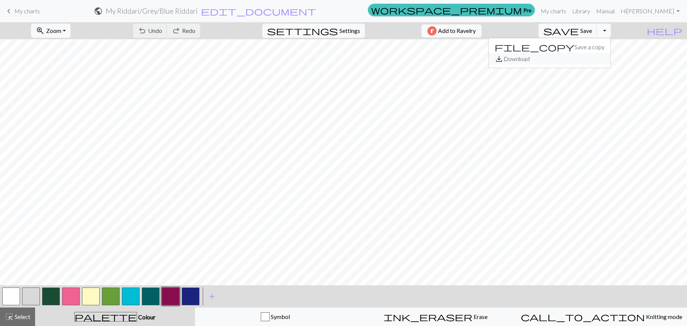
click at [601, 56] on button "save_alt Download" at bounding box center [550, 59] width 122 height 12
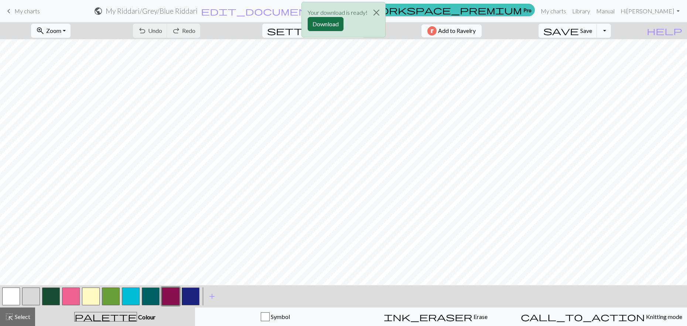
click at [330, 25] on button "Download" at bounding box center [326, 24] width 36 height 14
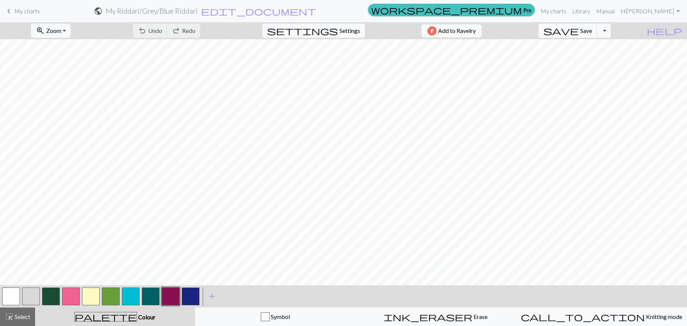
click at [13, 12] on span "keyboard_arrow_left" at bounding box center [8, 11] width 9 height 10
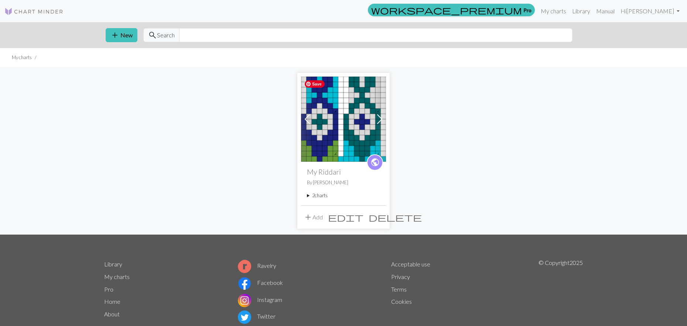
click at [337, 118] on img at bounding box center [343, 118] width 85 height 85
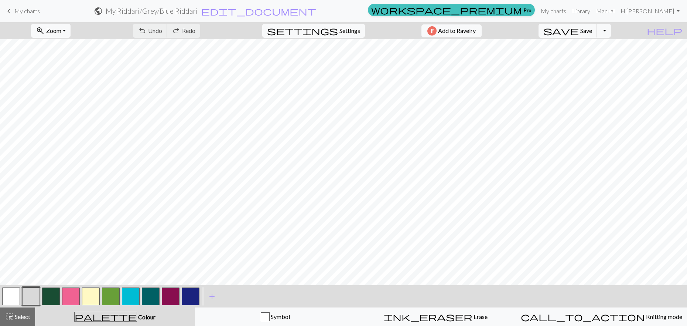
click at [13, 12] on link "keyboard_arrow_left My charts" at bounding box center [21, 11] width 35 height 13
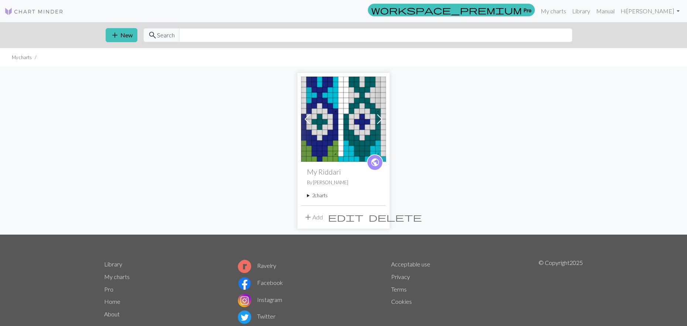
click at [307, 195] on summary "2 charts" at bounding box center [343, 195] width 73 height 7
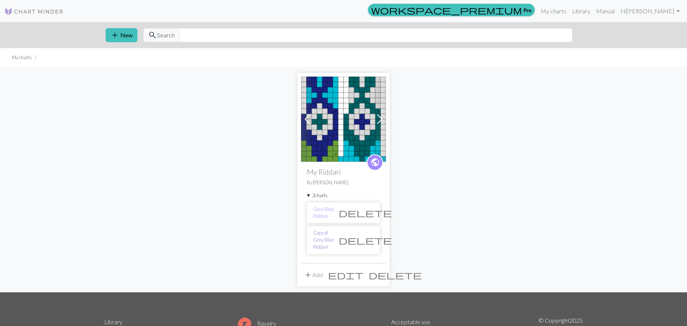
click at [334, 239] on link "Copy of Grey/Blue Riddari" at bounding box center [323, 239] width 21 height 21
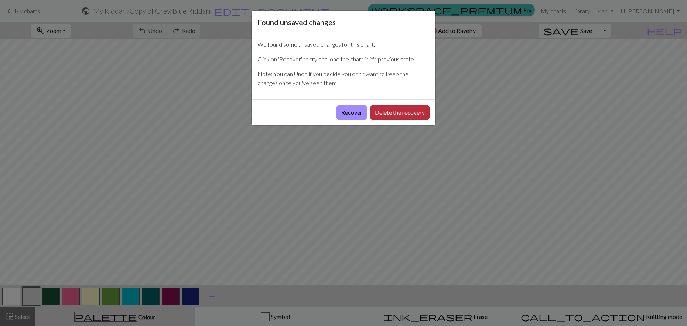
click at [385, 115] on button "Delete the recovery" at bounding box center [399, 112] width 59 height 14
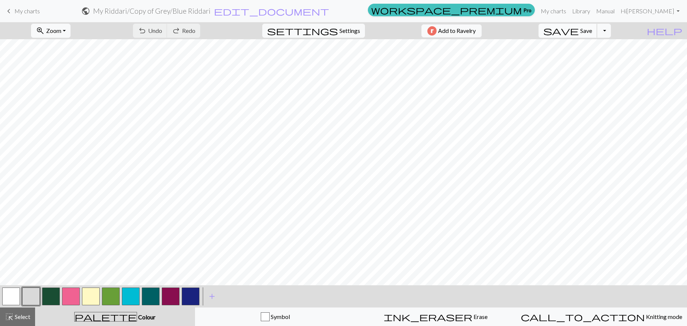
click at [592, 30] on span "Save" at bounding box center [587, 30] width 12 height 7
click at [611, 29] on button "Toggle Dropdown" at bounding box center [604, 31] width 14 height 14
click at [596, 57] on button "save_alt Download" at bounding box center [550, 59] width 122 height 12
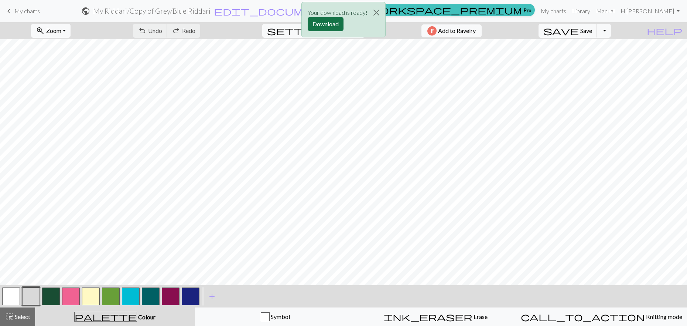
click at [321, 26] on button "Download" at bounding box center [326, 24] width 36 height 14
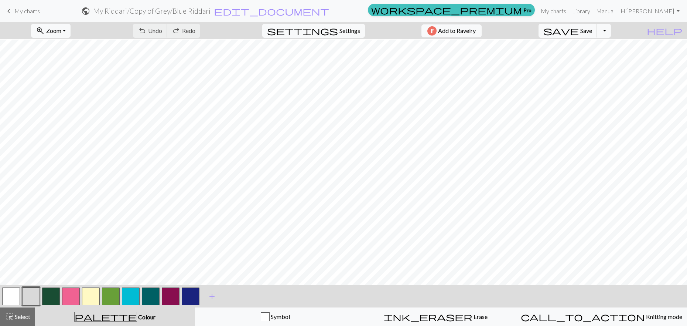
scroll to position [171, 0]
click at [593, 30] on button "save Save Save" at bounding box center [568, 31] width 59 height 14
click at [18, 10] on span "My charts" at bounding box center [26, 10] width 25 height 7
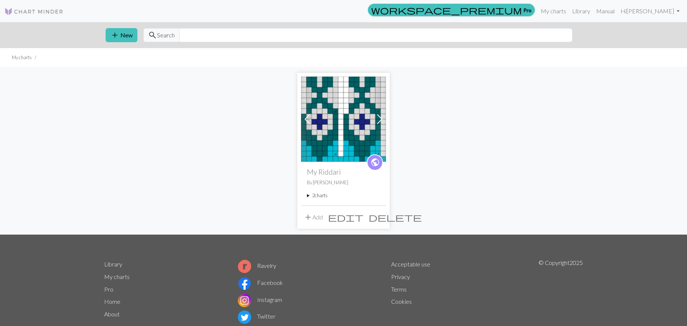
click at [308, 194] on summary "2 charts" at bounding box center [343, 195] width 73 height 7
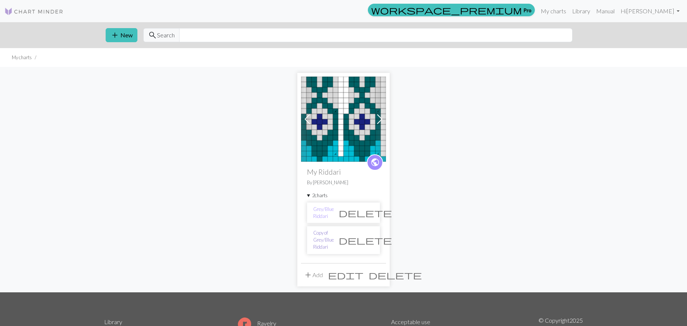
click at [329, 232] on link "Copy of Grey/Blue Riddari" at bounding box center [323, 239] width 21 height 21
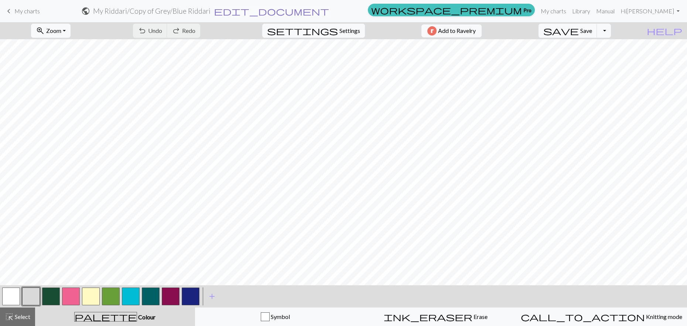
click at [329, 11] on span "edit_document" at bounding box center [271, 11] width 115 height 10
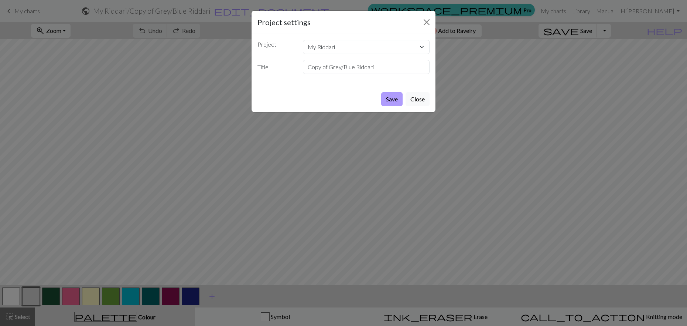
click at [394, 99] on button "Save" at bounding box center [391, 99] width 21 height 14
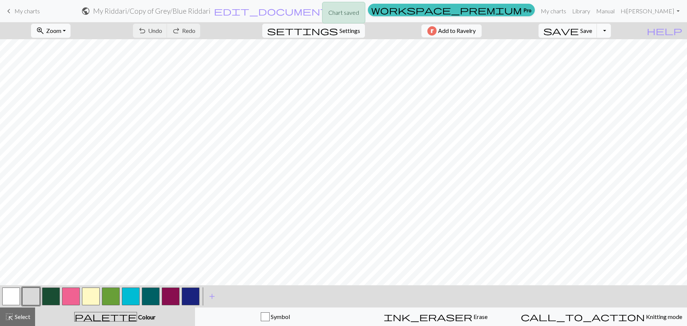
click at [611, 30] on button "Toggle Dropdown" at bounding box center [604, 31] width 14 height 14
click at [599, 46] on button "file_copy Save a copy" at bounding box center [550, 47] width 122 height 12
click at [223, 10] on h2 "My Riddari / Copy of Copy of Grey/Blue Riddari" at bounding box center [151, 11] width 143 height 8
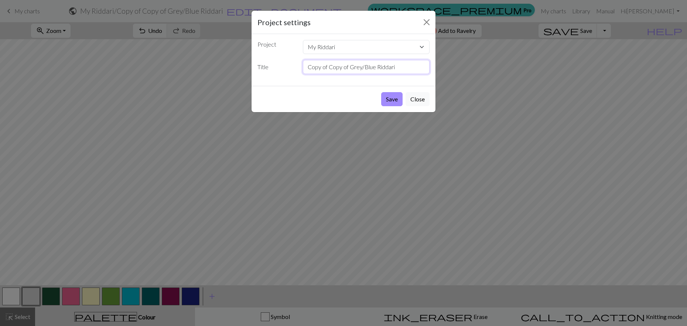
click at [330, 68] on input "Copy of Copy of Grey/Blue Riddari" at bounding box center [366, 67] width 127 height 14
drag, startPoint x: 340, startPoint y: 67, endPoint x: 299, endPoint y: 69, distance: 41.1
click at [299, 69] on div "Copy of Copy of Grey/Blue Riddari" at bounding box center [367, 67] width 136 height 14
type input "Copy 2 of Grey/Blue Riddari"
click at [394, 96] on button "Save" at bounding box center [391, 99] width 21 height 14
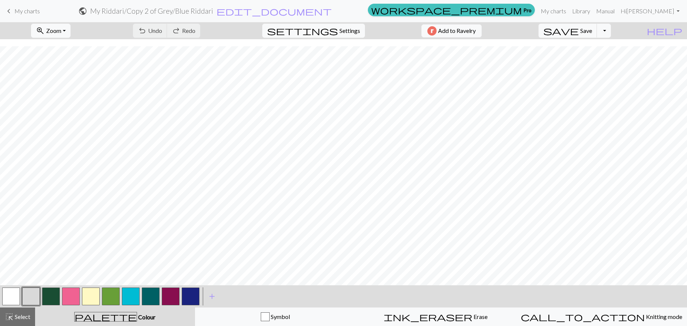
scroll to position [172, 0]
click at [72, 297] on button "button" at bounding box center [71, 296] width 18 height 18
drag, startPoint x: 174, startPoint y: 300, endPoint x: 174, endPoint y: 288, distance: 11.8
click at [174, 300] on button "button" at bounding box center [171, 296] width 18 height 18
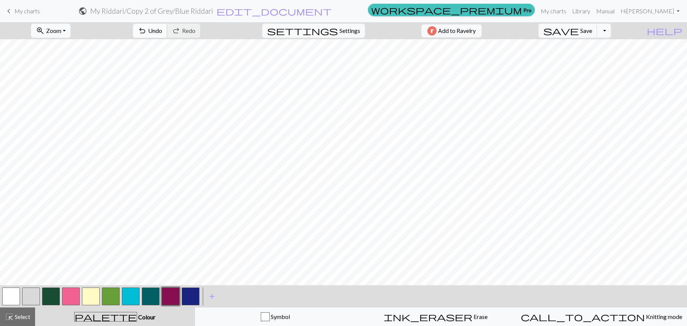
drag, startPoint x: 179, startPoint y: 27, endPoint x: 179, endPoint y: 37, distance: 10.0
click at [147, 28] on span "undo" at bounding box center [142, 30] width 9 height 10
click at [579, 32] on span "save" at bounding box center [561, 30] width 35 height 10
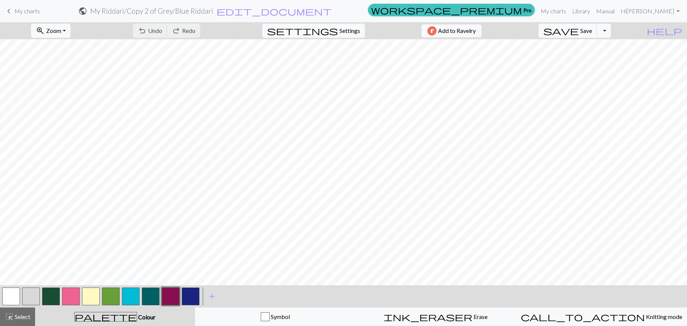
click at [70, 295] on button "button" at bounding box center [71, 296] width 18 height 18
click at [168, 295] on button "button" at bounding box center [171, 296] width 18 height 18
click at [579, 31] on span "save" at bounding box center [561, 30] width 35 height 10
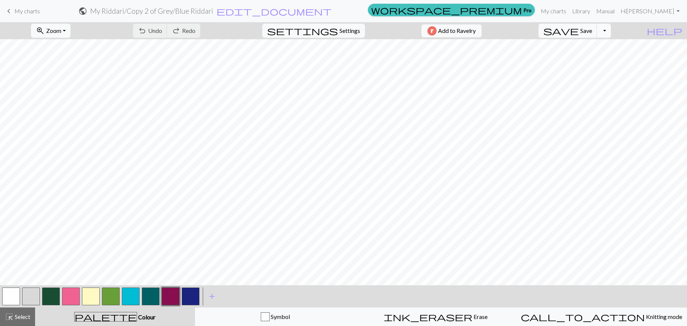
click at [611, 31] on button "Toggle Dropdown" at bounding box center [604, 31] width 14 height 14
click at [594, 58] on button "save_alt Download" at bounding box center [550, 59] width 122 height 12
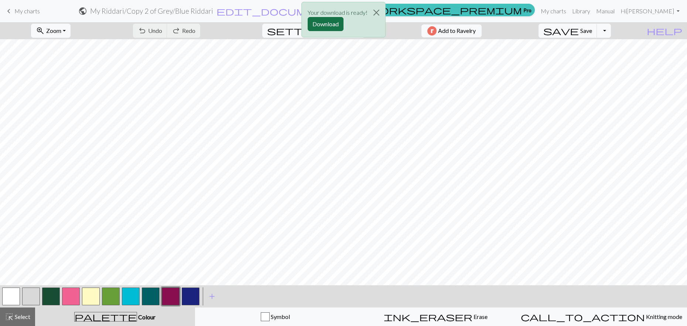
click at [333, 26] on button "Download" at bounding box center [326, 24] width 36 height 14
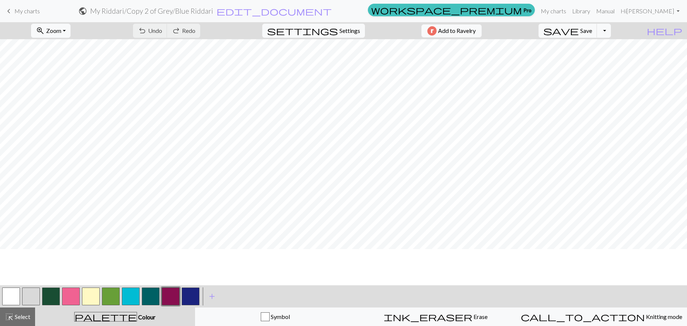
scroll to position [0, 0]
click at [611, 30] on button "Toggle Dropdown" at bounding box center [604, 31] width 14 height 14
click at [597, 47] on button "file_copy Save a copy" at bounding box center [550, 47] width 122 height 12
click at [345, 10] on span "edit_document" at bounding box center [286, 11] width 115 height 10
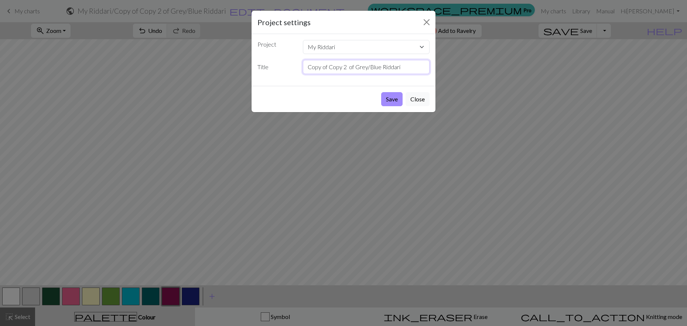
drag, startPoint x: 329, startPoint y: 67, endPoint x: 295, endPoint y: 68, distance: 34.4
click at [295, 68] on div "Title Copy of Copy 2 of Grey/Blue Riddari" at bounding box center [343, 67] width 181 height 14
click at [325, 67] on input "Copy 2 of Grey/Blue Riddari" at bounding box center [366, 67] width 127 height 14
type input "Copy 3 of Grey/Blue Riddari"
click at [398, 98] on button "Save" at bounding box center [391, 99] width 21 height 14
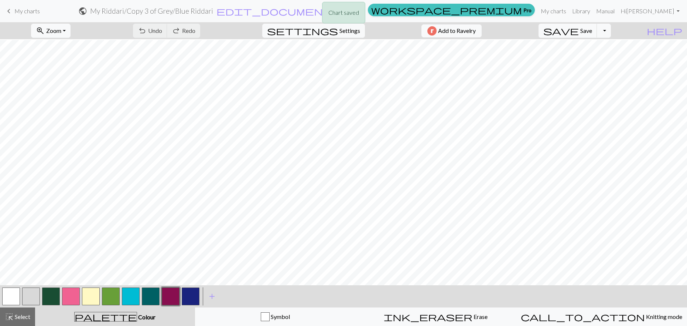
scroll to position [55, 0]
click at [28, 293] on button "button" at bounding box center [31, 296] width 18 height 18
click at [26, 296] on button "button" at bounding box center [31, 296] width 18 height 18
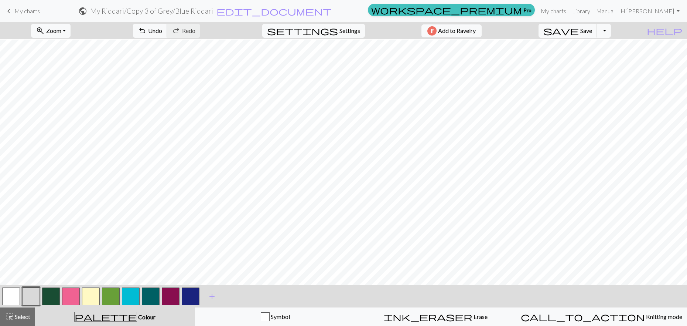
scroll to position [0, 0]
click at [75, 299] on button "button" at bounding box center [71, 296] width 18 height 18
click at [162, 30] on span "Undo" at bounding box center [155, 30] width 14 height 7
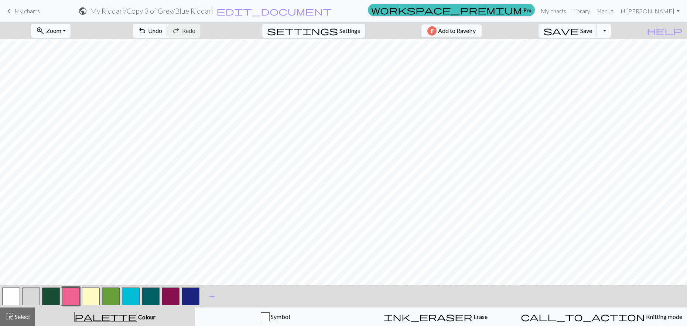
click at [113, 294] on button "button" at bounding box center [111, 296] width 18 height 18
click at [592, 30] on span "Save" at bounding box center [587, 30] width 12 height 7
click at [611, 33] on button "Toggle Dropdown" at bounding box center [604, 31] width 14 height 14
click at [592, 57] on button "save_alt Download" at bounding box center [550, 59] width 122 height 12
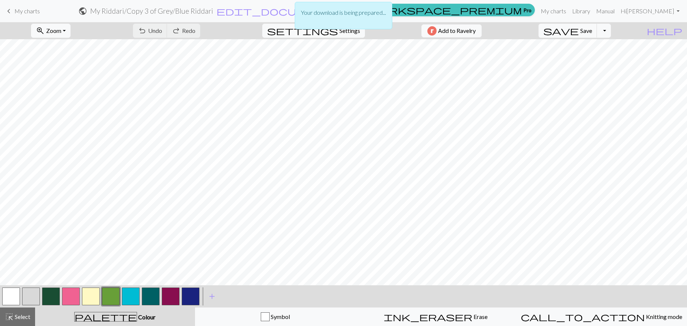
scroll to position [134, 0]
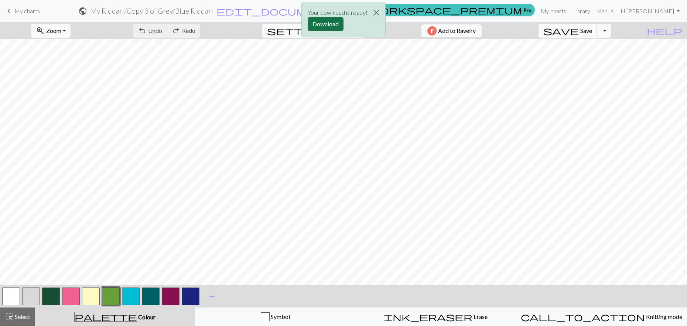
click at [322, 23] on button "Download" at bounding box center [326, 24] width 36 height 14
